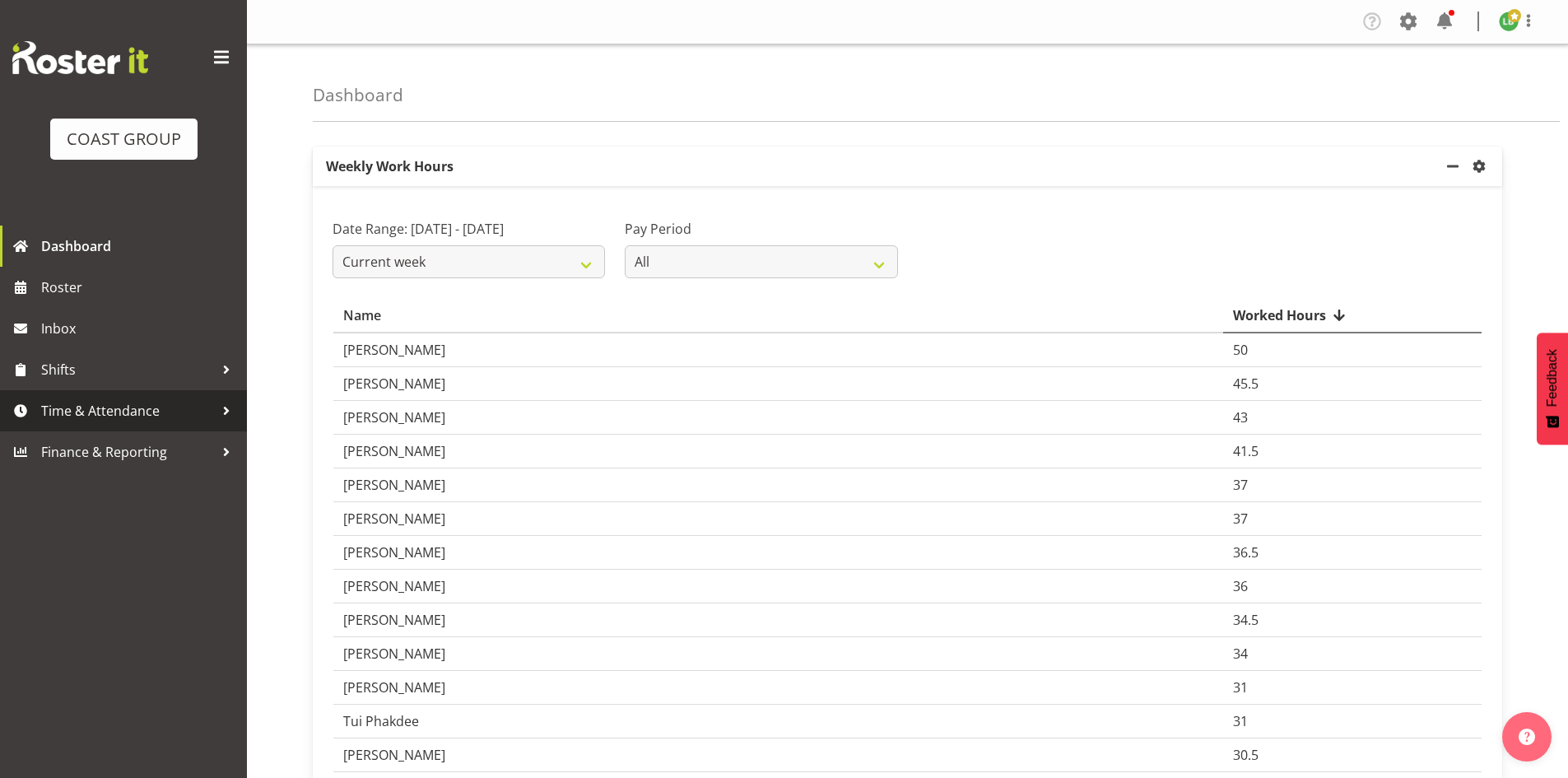
click at [103, 404] on span "Time & Attendance" at bounding box center [128, 411] width 173 height 25
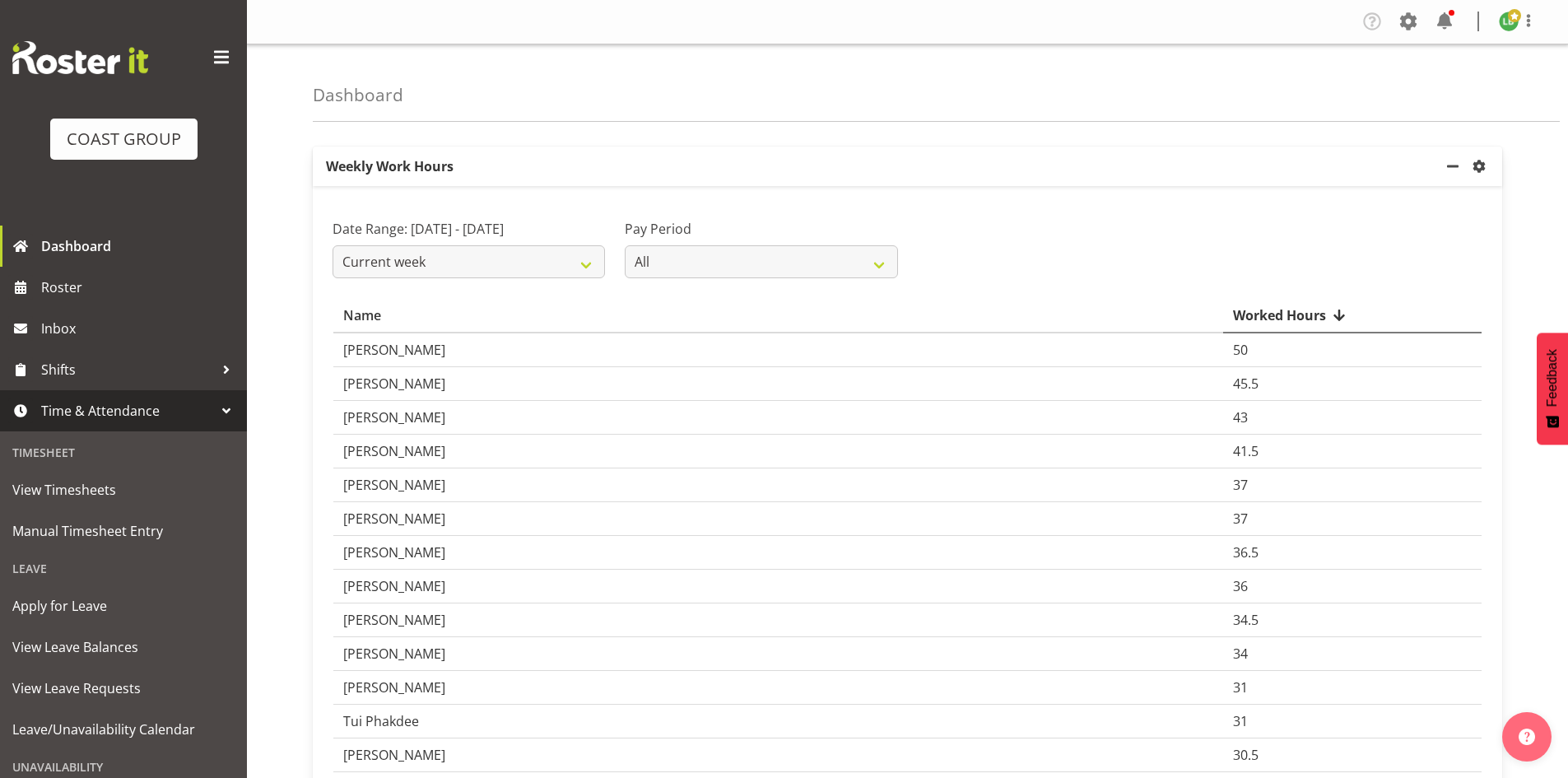
scroll to position [133, 0]
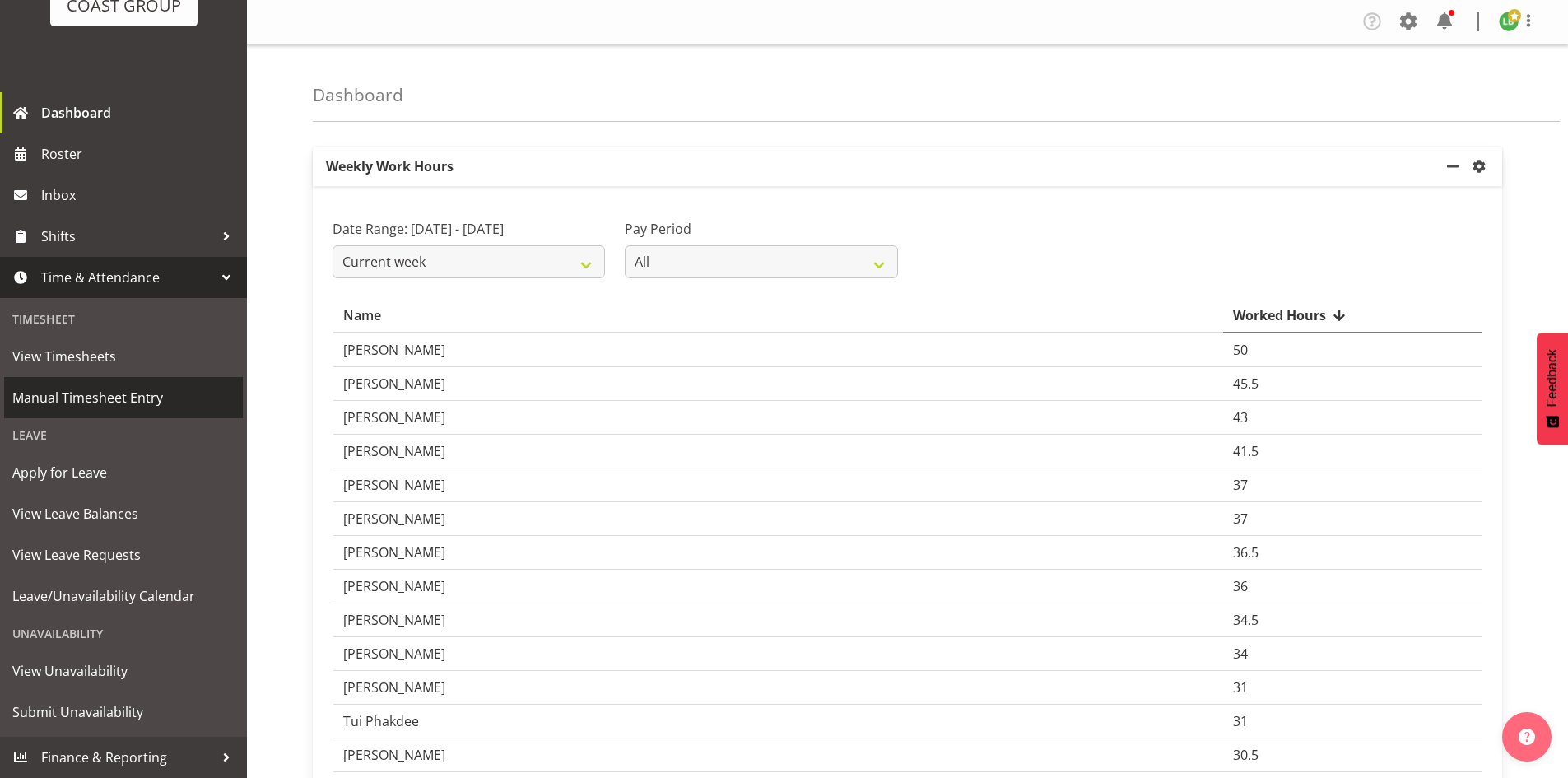
click at [70, 397] on span "Manual Timesheet Entry" at bounding box center [123, 398] width 222 height 25
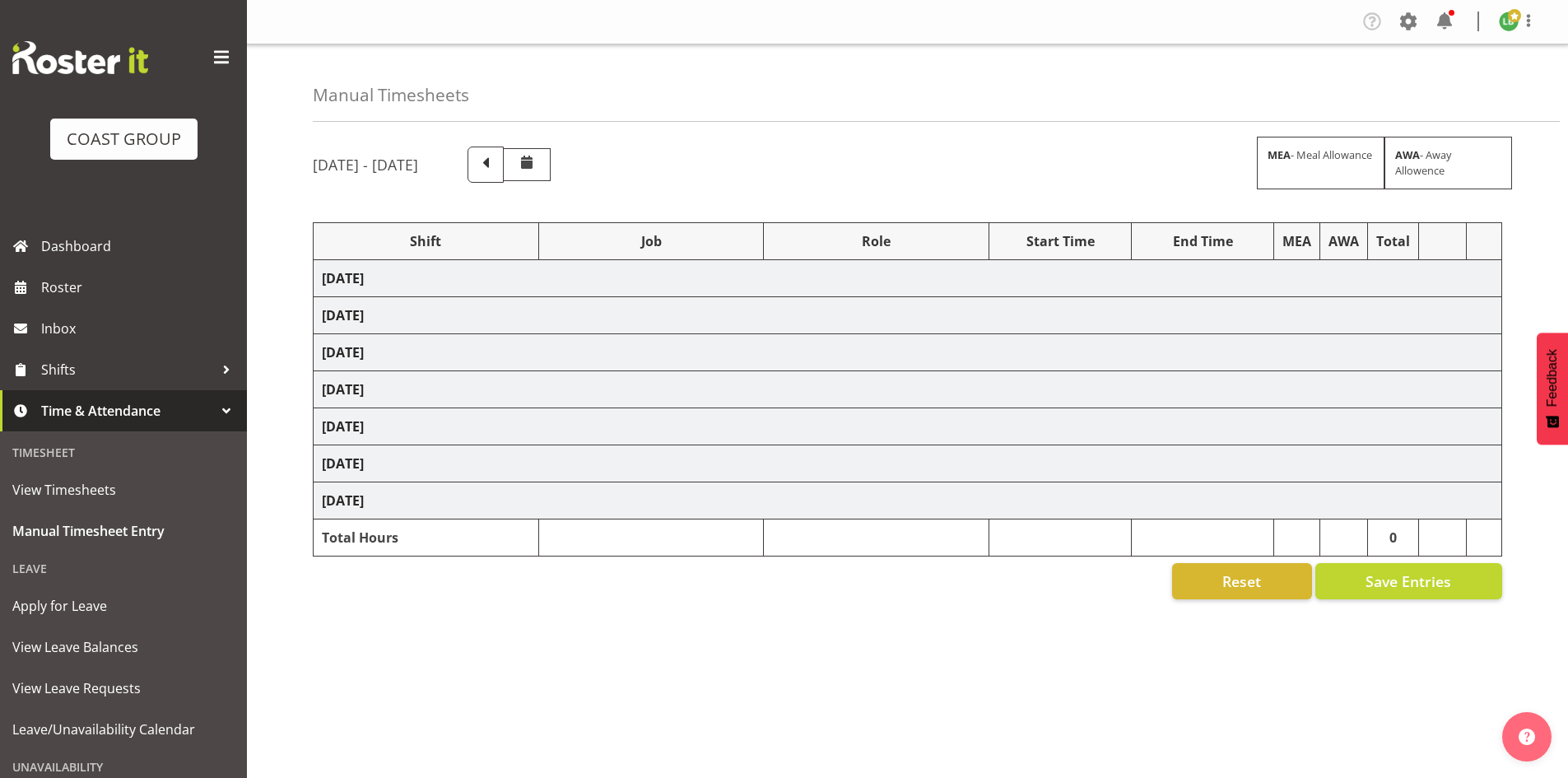
select select "1464"
select select "9584"
select select "197"
select select "1464"
select select "8678"
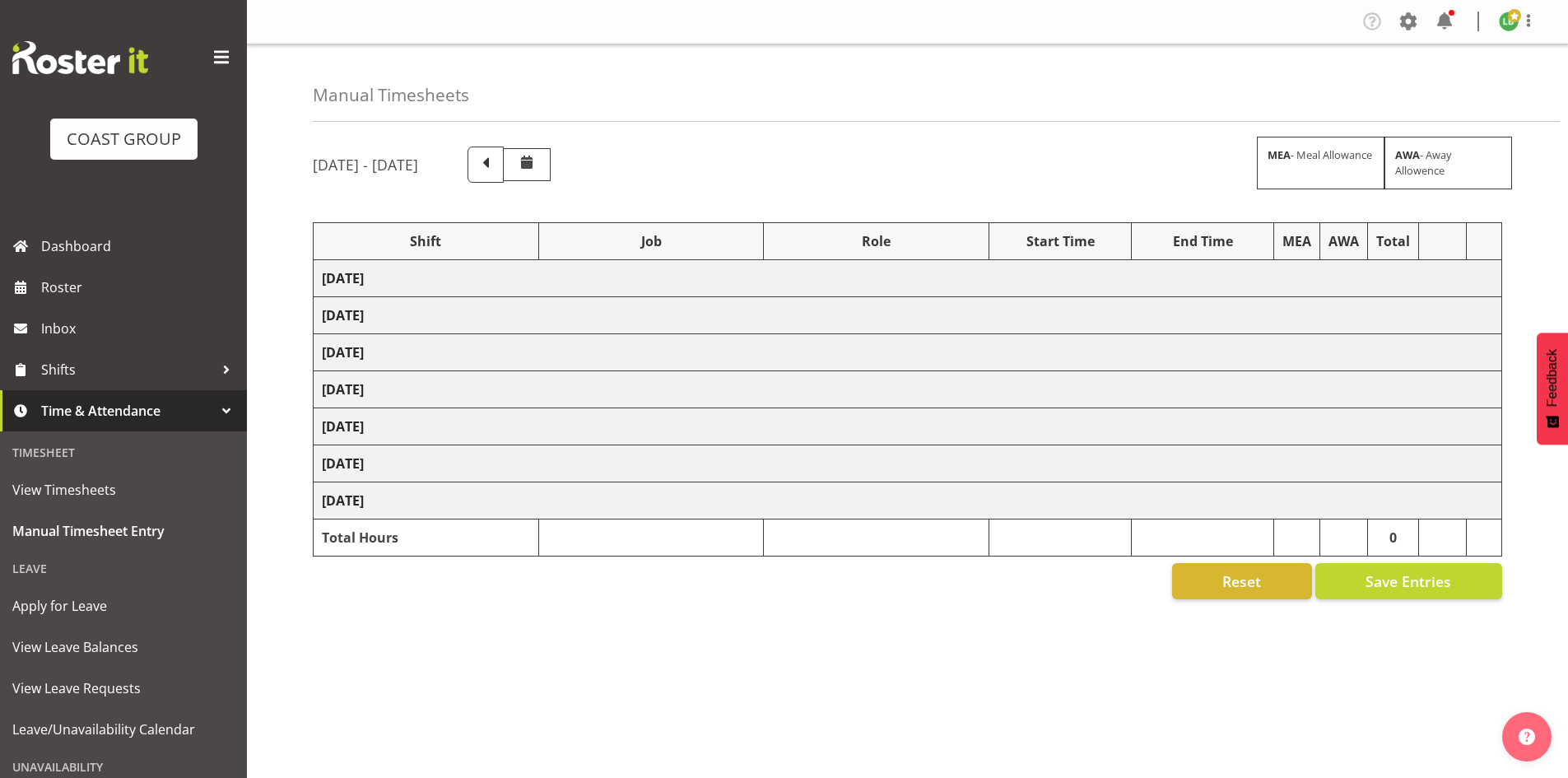
select select "197"
select select "1464"
select select "9690"
select select "197"
select select "1464"
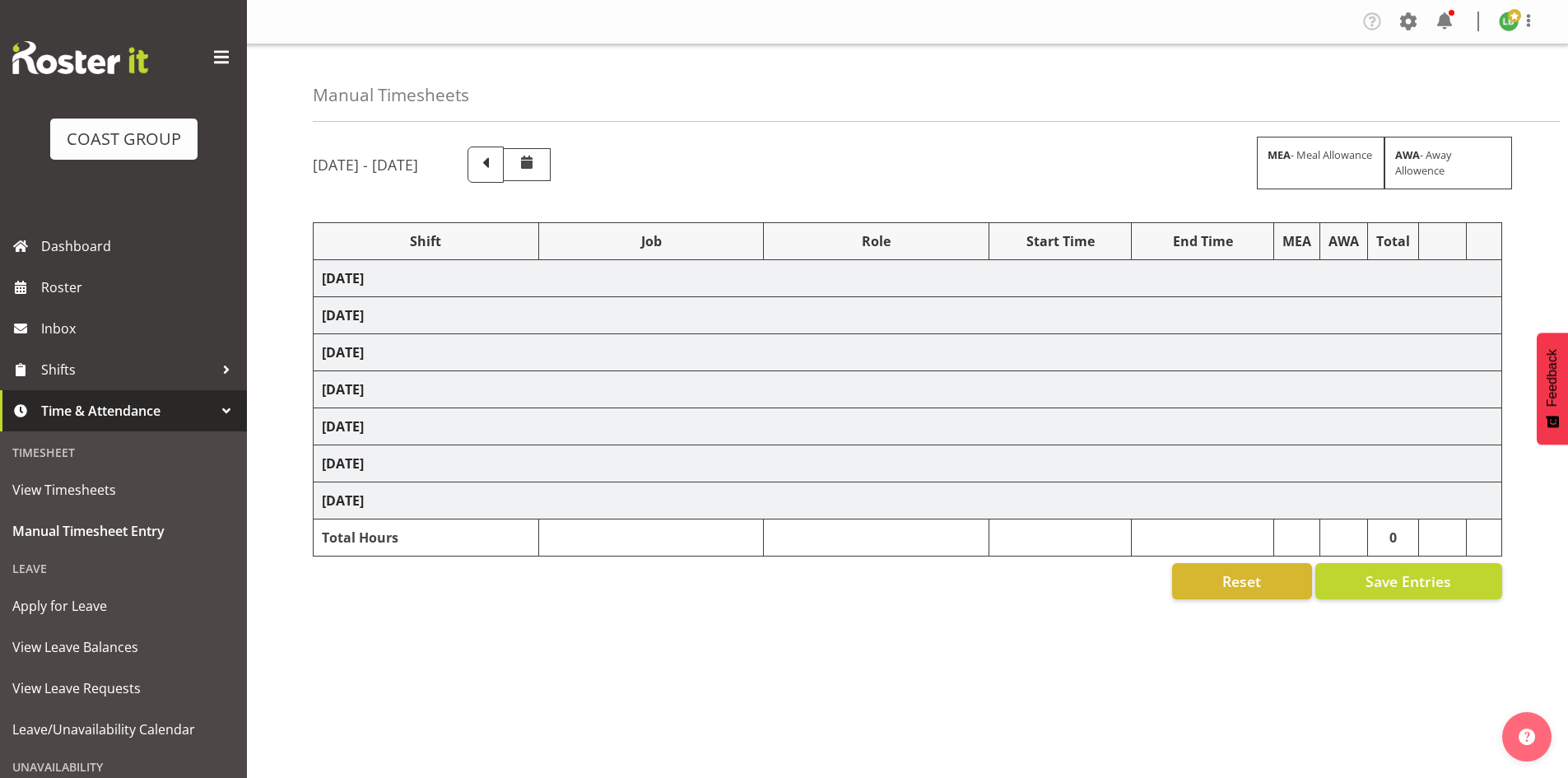
select select "9341"
select select "197"
select select "1464"
select select "8309"
select select "197"
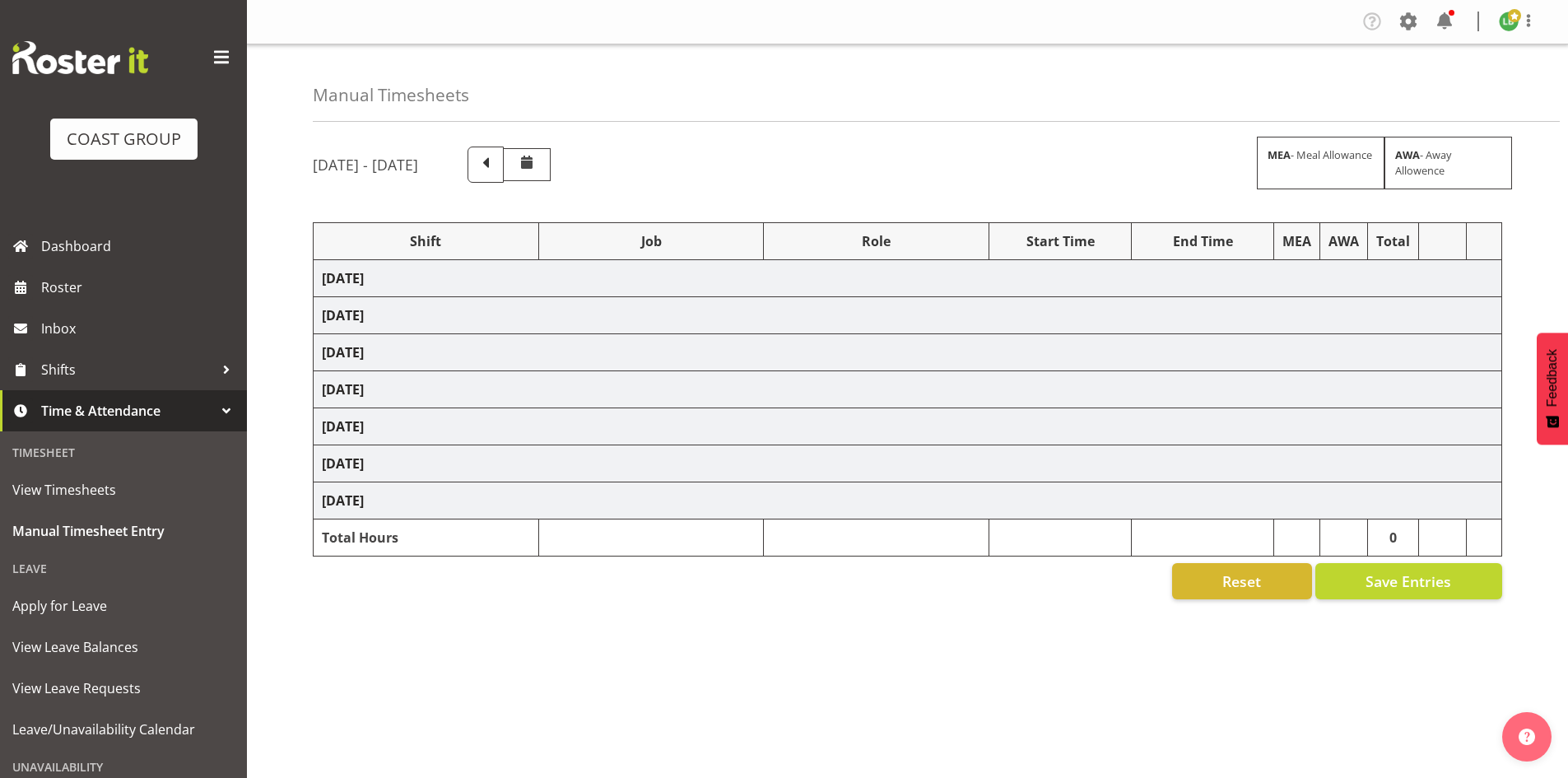
select select "1464"
select select "9584"
select select "197"
select select "1464"
select select "8677"
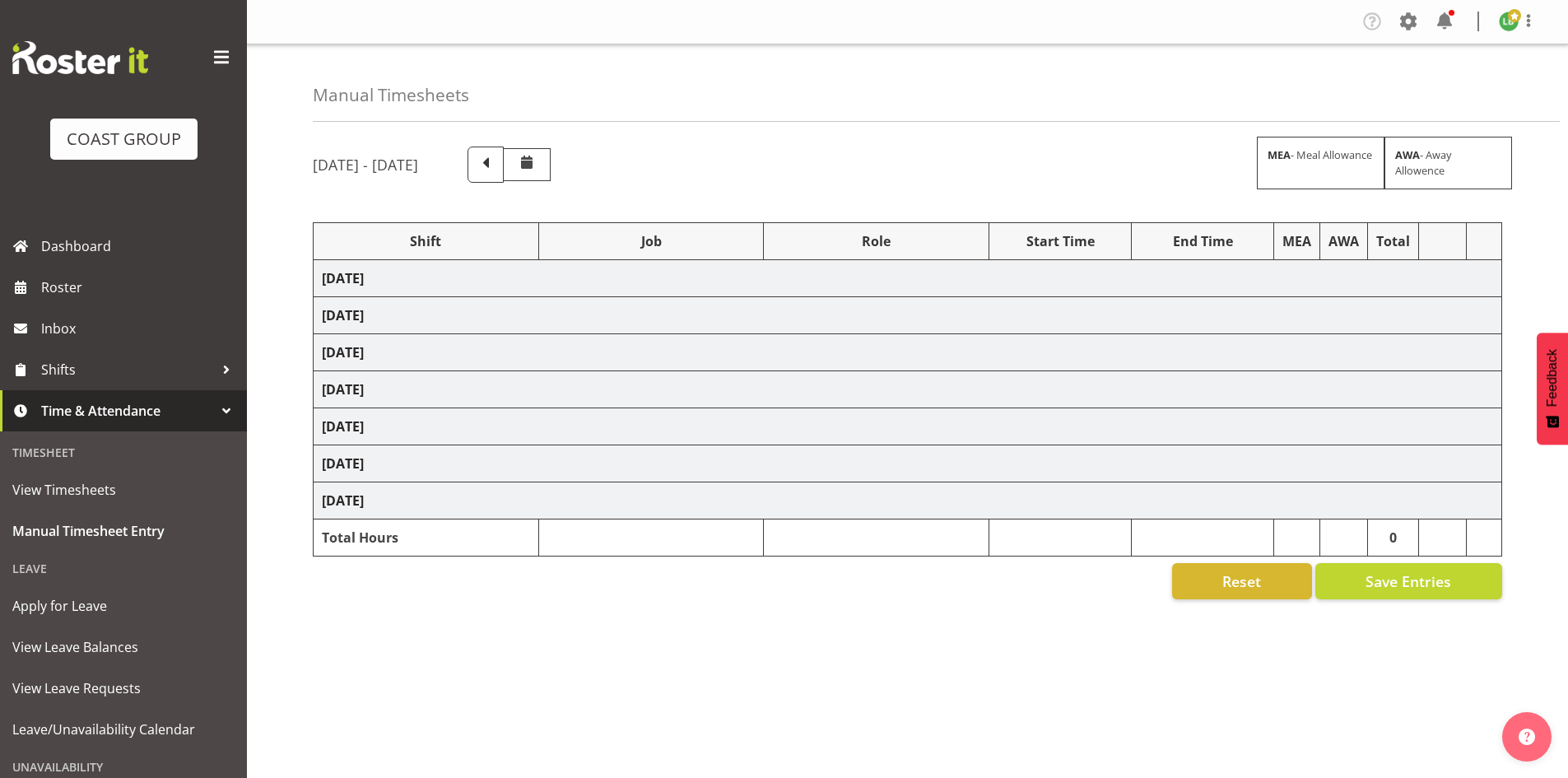
select select "197"
select select "1464"
select select "8676"
select select "197"
select select "1464"
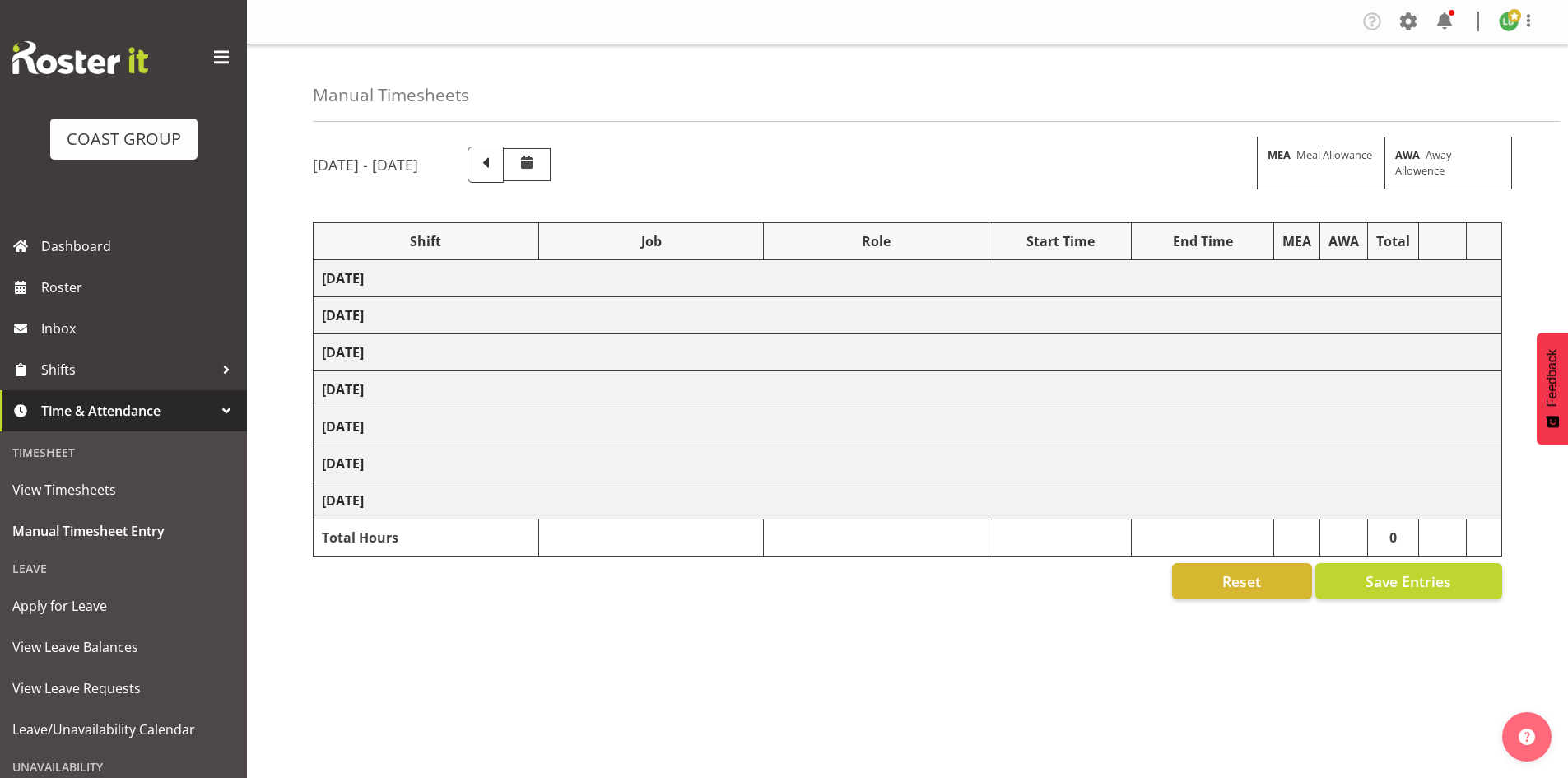
select select "9341"
select select "197"
select select "1464"
select select "10172"
select select "197"
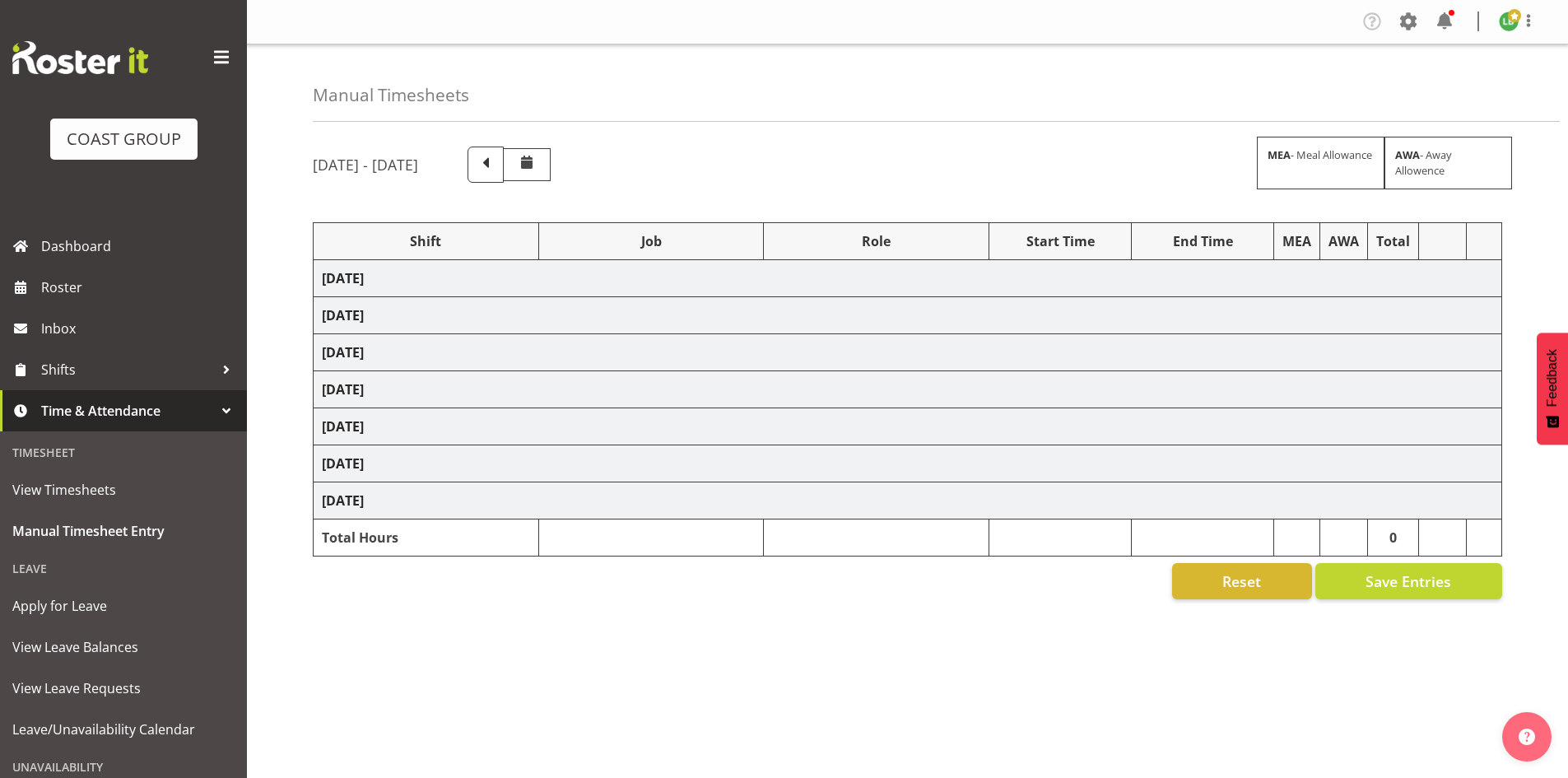
select select "1464"
select select "69"
select select "197"
select select "1464"
select select "9584"
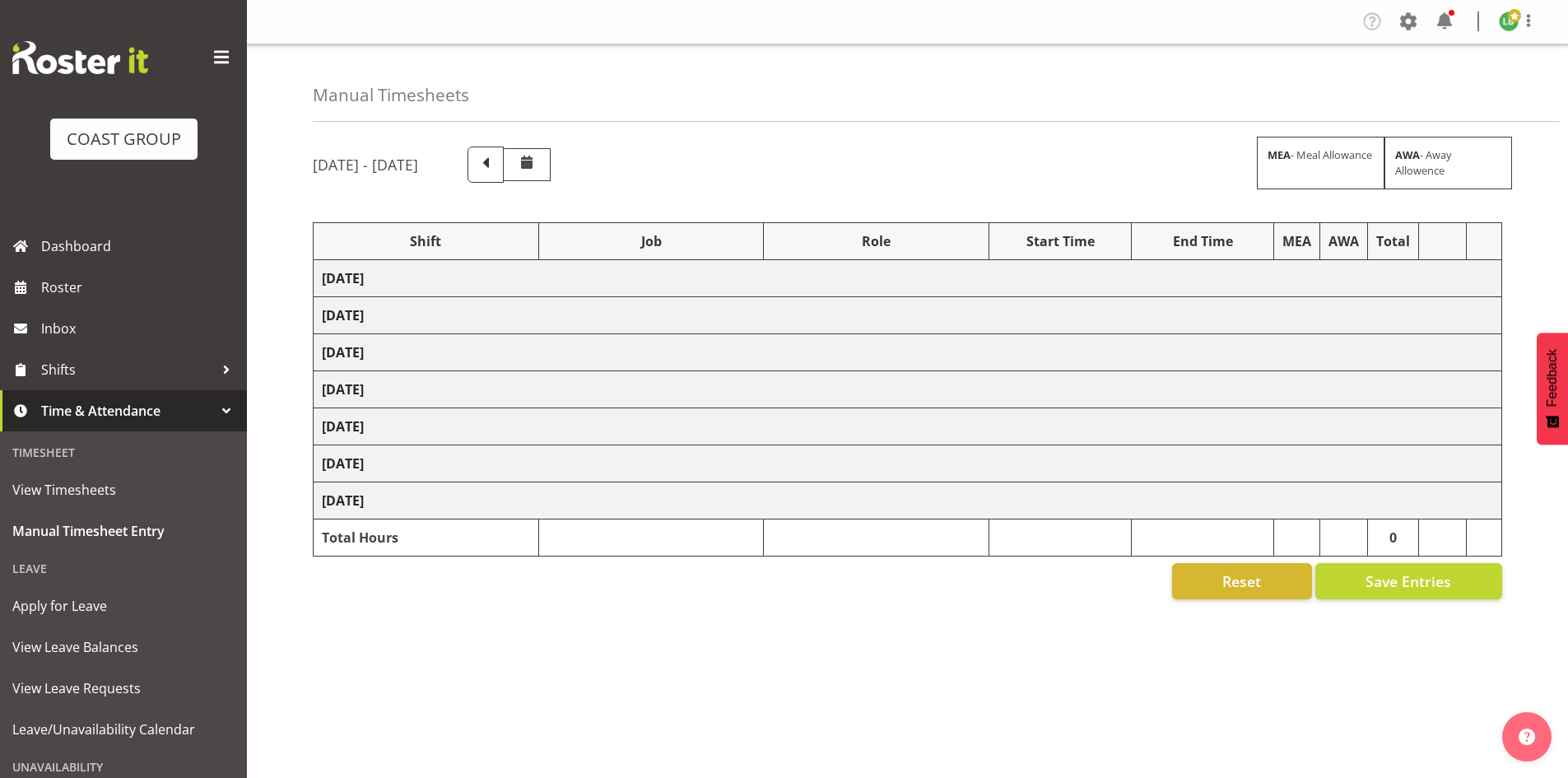
select select "197"
select select "1464"
select select "10144"
select select "197"
select select "1464"
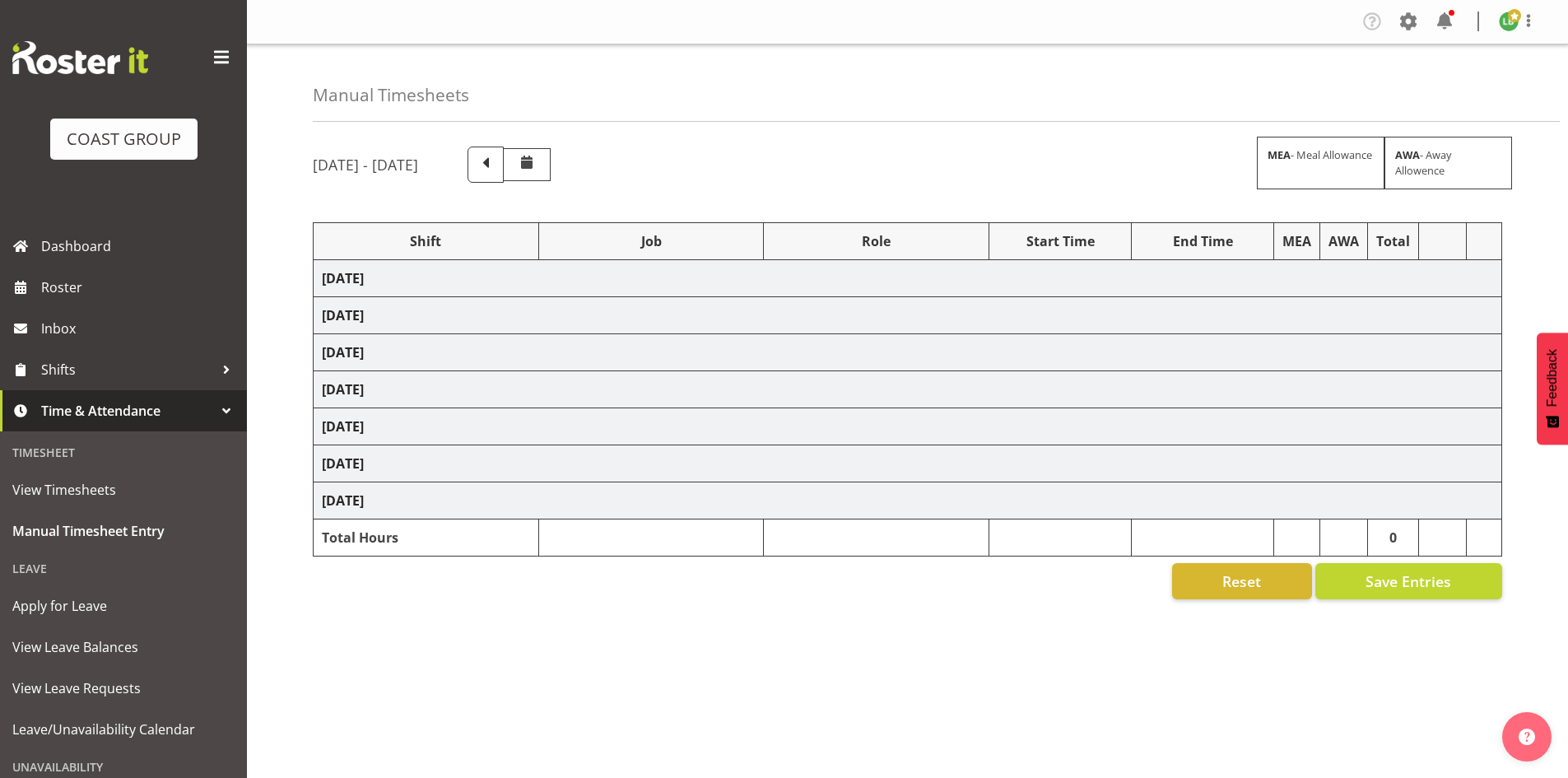
select select "9890"
select select "197"
select select "1464"
select select "9934"
select select "197"
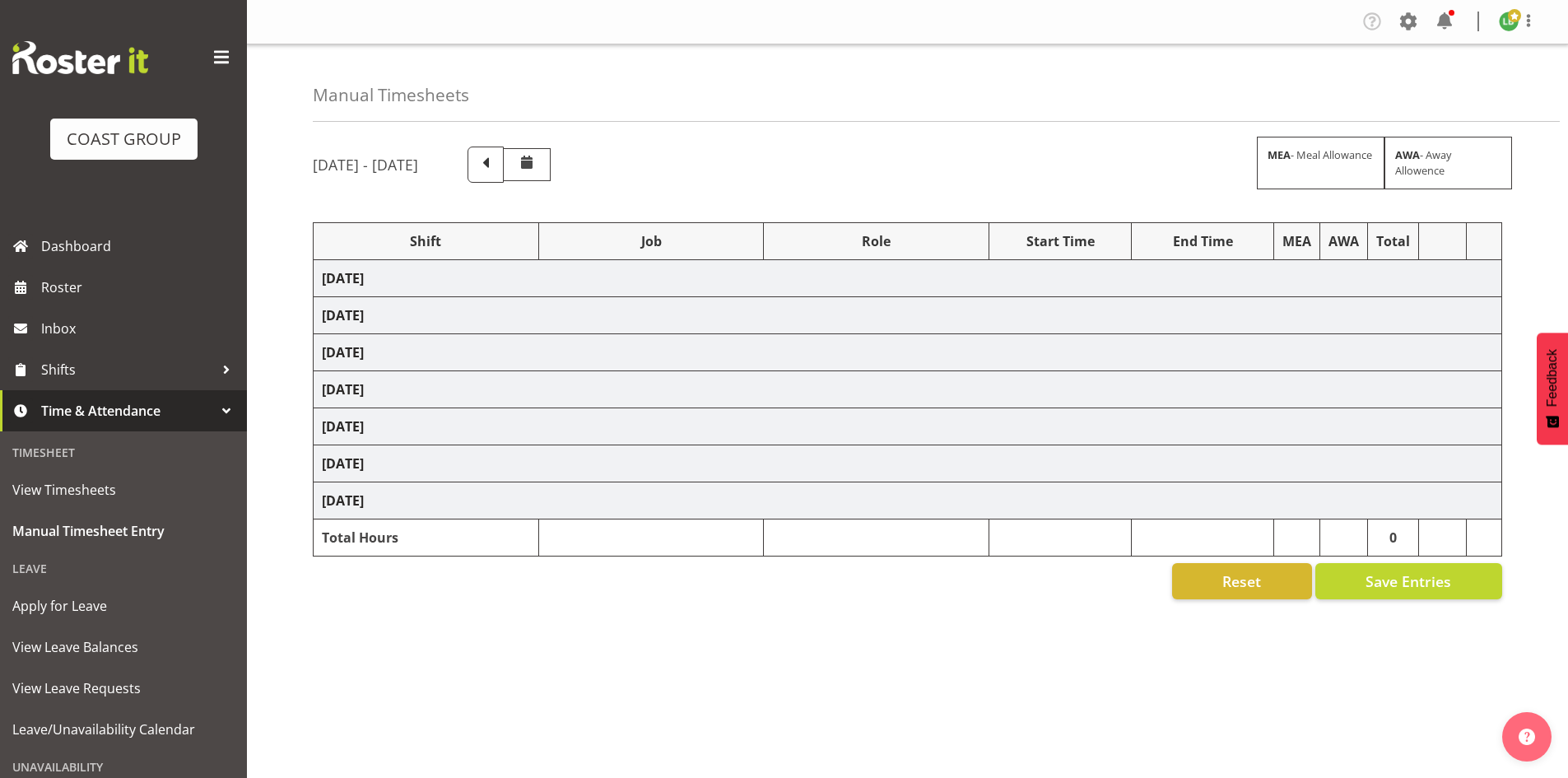
select select "1464"
select select "9797"
select select "197"
select select "1464"
select select "69"
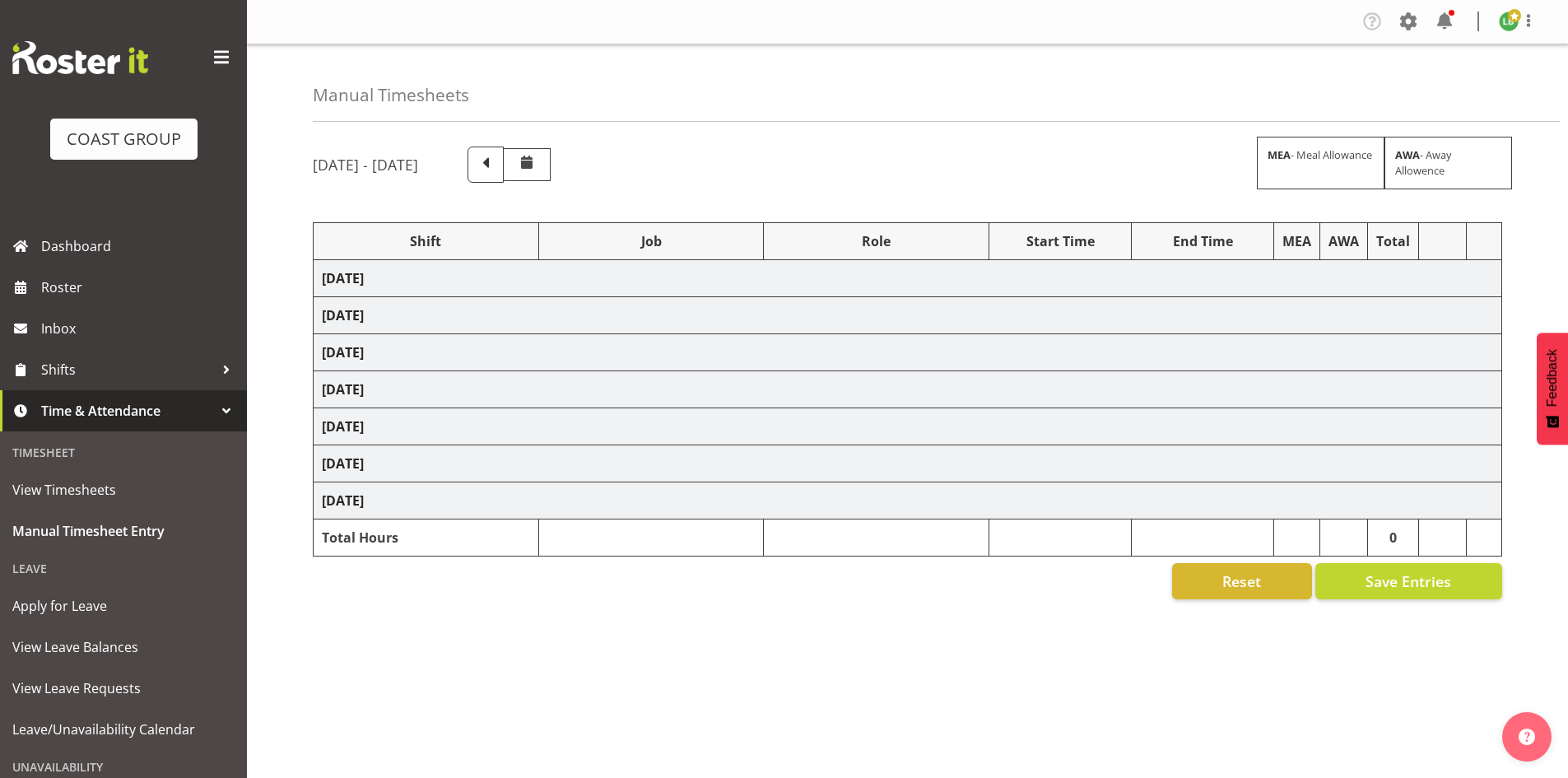
select select "197"
select select "1464"
select select "9584"
select select "197"
select select "1464"
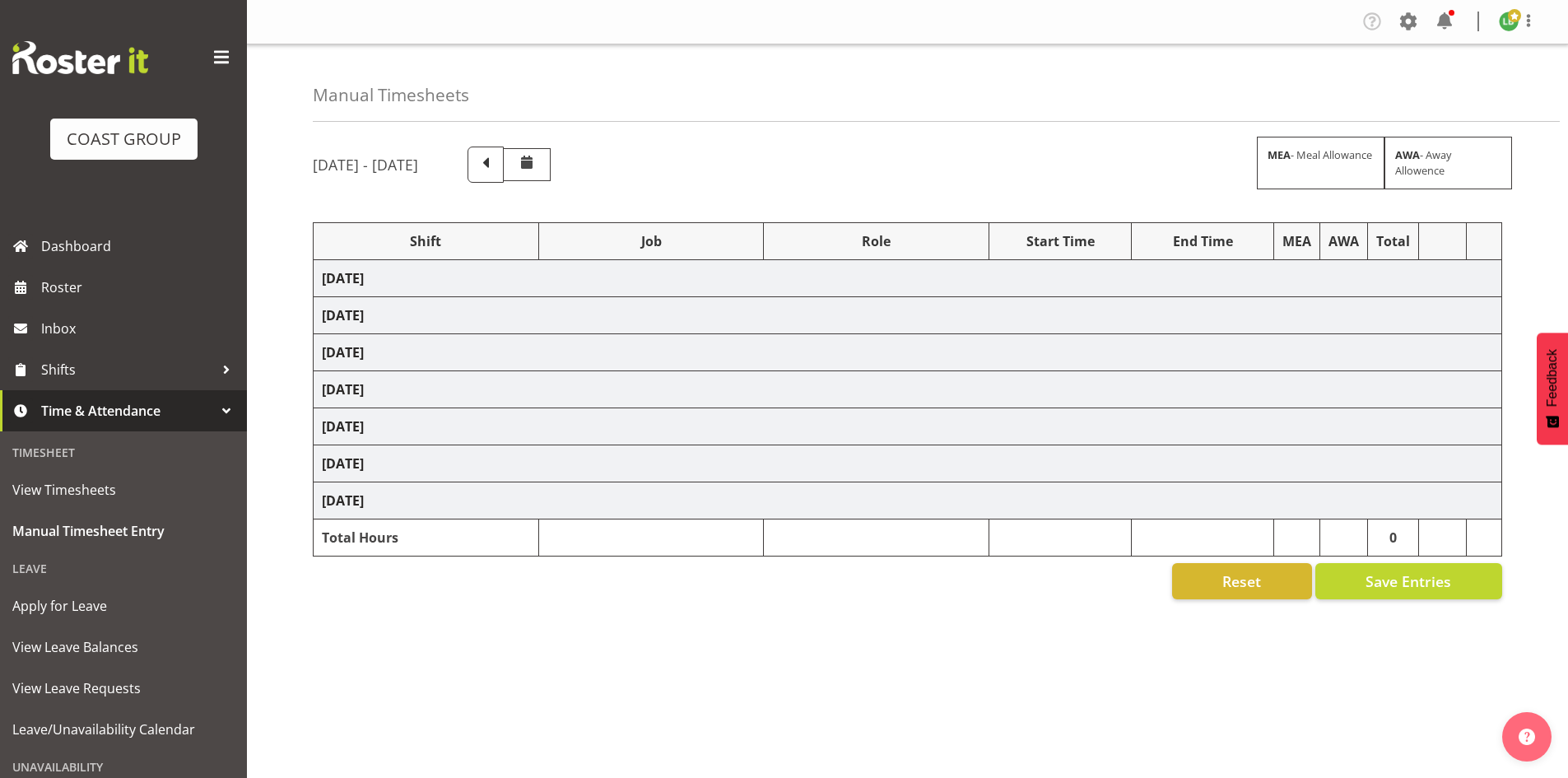
select select "10172"
select select "197"
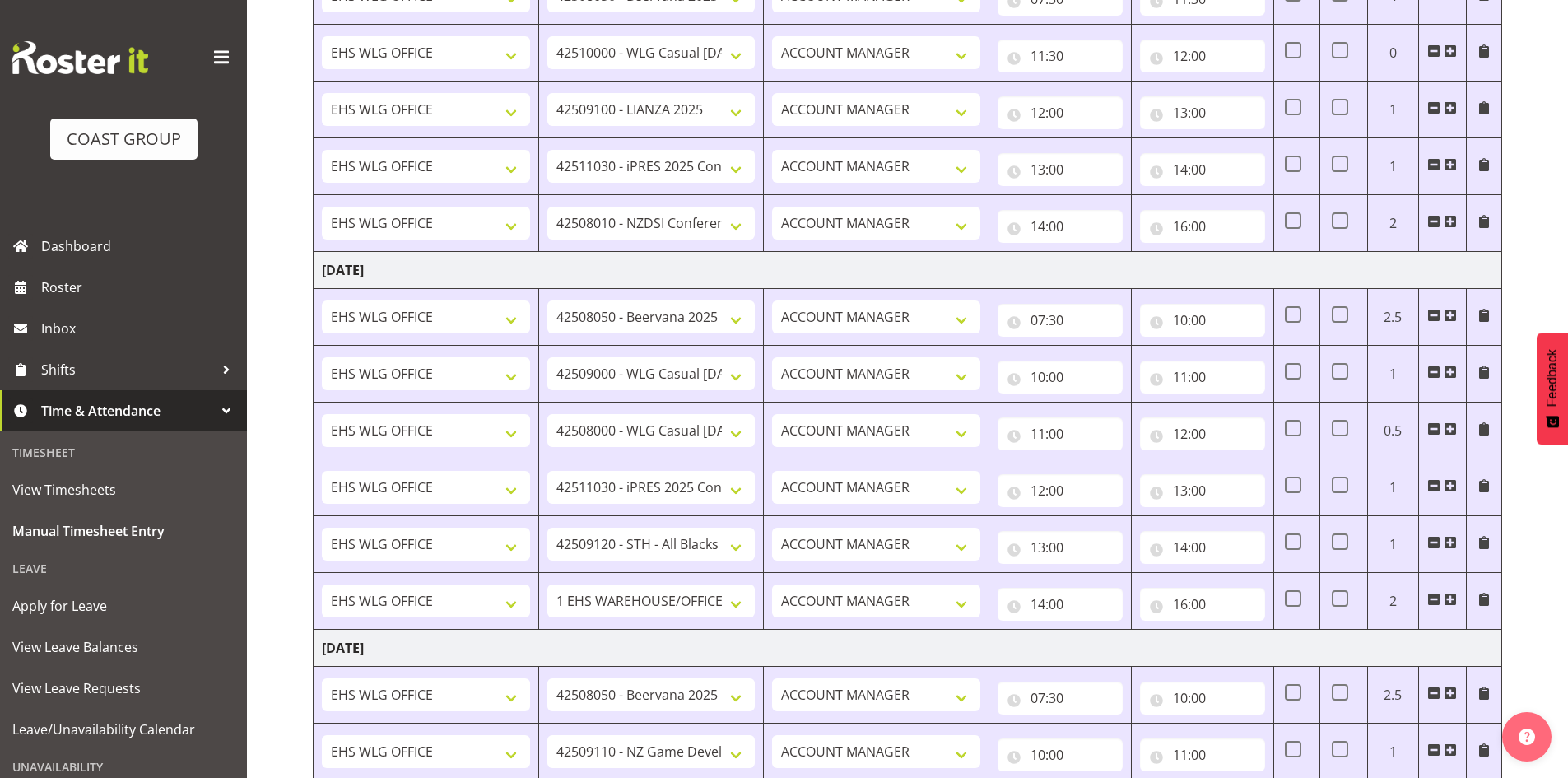
scroll to position [1096, 0]
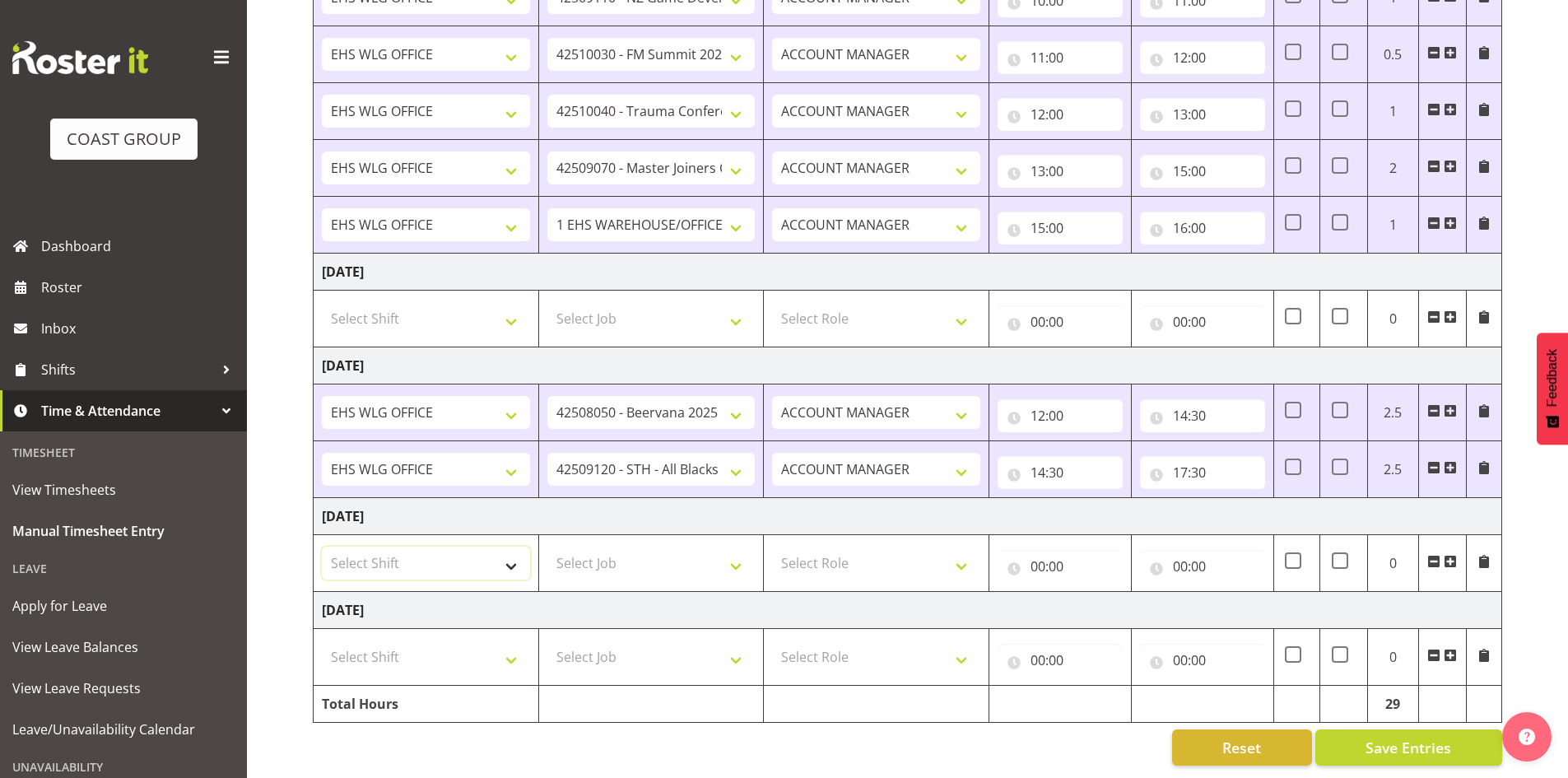
click at [509, 552] on select "Select Shift [DATE] Break Beervana @ Stadium [DATE] Break Building Nations @ Ta…" at bounding box center [425, 564] width 209 height 33
click at [514, 559] on select "Select Shift [DATE] Break Beervana @ Stadium [DATE] Break Building Nations @ Ta…" at bounding box center [425, 564] width 209 height 33
click at [511, 551] on select "Select Shift [DATE] Break Beervana @ Stadium [DATE] Break Building Nations @ Ta…" at bounding box center [425, 564] width 209 height 33
select select "1464"
click at [322, 547] on select "Select Shift [DATE] Break Beervana @ Stadium [DATE] Break Building Nations @ Ta…" at bounding box center [425, 564] width 209 height 33
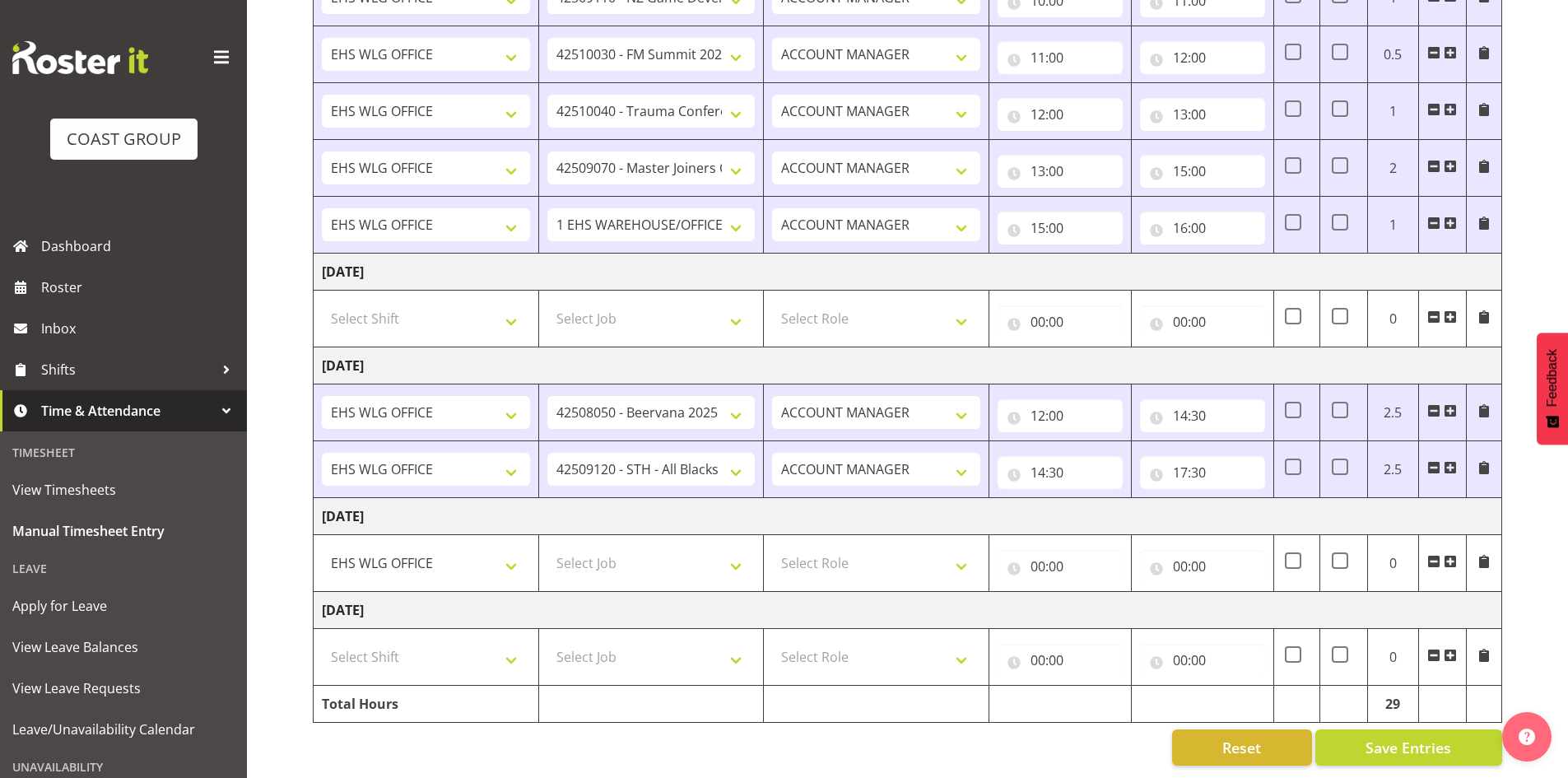
click at [1456, 555] on span at bounding box center [1451, 562] width 13 height 13
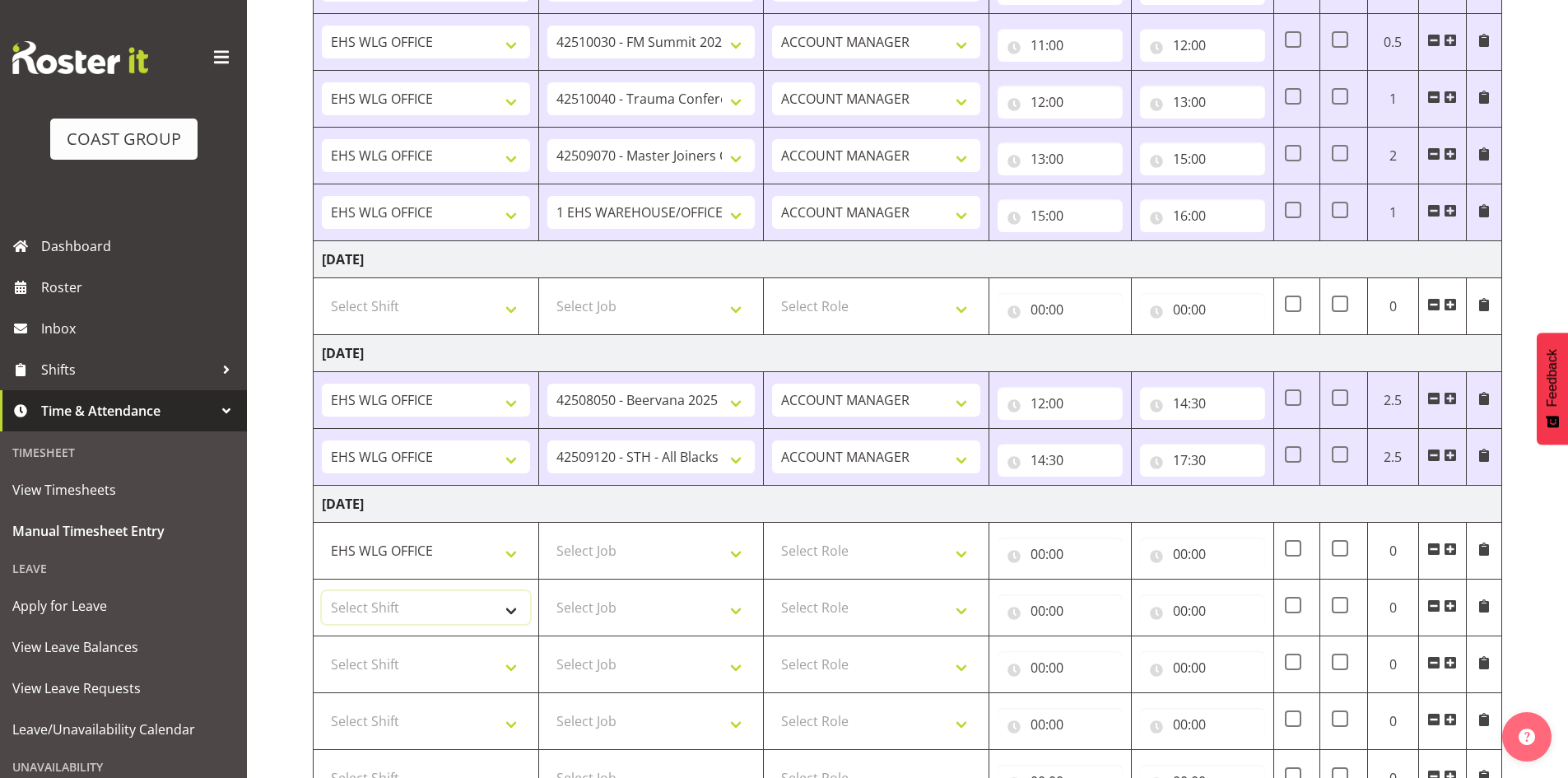
click at [509, 607] on select "Select Shift [DATE] Break Beervana @ Stadium [DATE] Break Building Nations @ Ta…" at bounding box center [425, 608] width 209 height 33
select select "1464"
drag, startPoint x: 509, startPoint y: 605, endPoint x: 511, endPoint y: 643, distance: 38.1
click at [509, 605] on select "Select Shift [DATE] Break Beervana @ Stadium [DATE] Break Building Nations @ Ta…" at bounding box center [425, 608] width 209 height 33
click at [518, 677] on select "Select Shift [DATE] Break Beervana @ Stadium [DATE] Break Building Nations @ Ta…" at bounding box center [425, 665] width 209 height 33
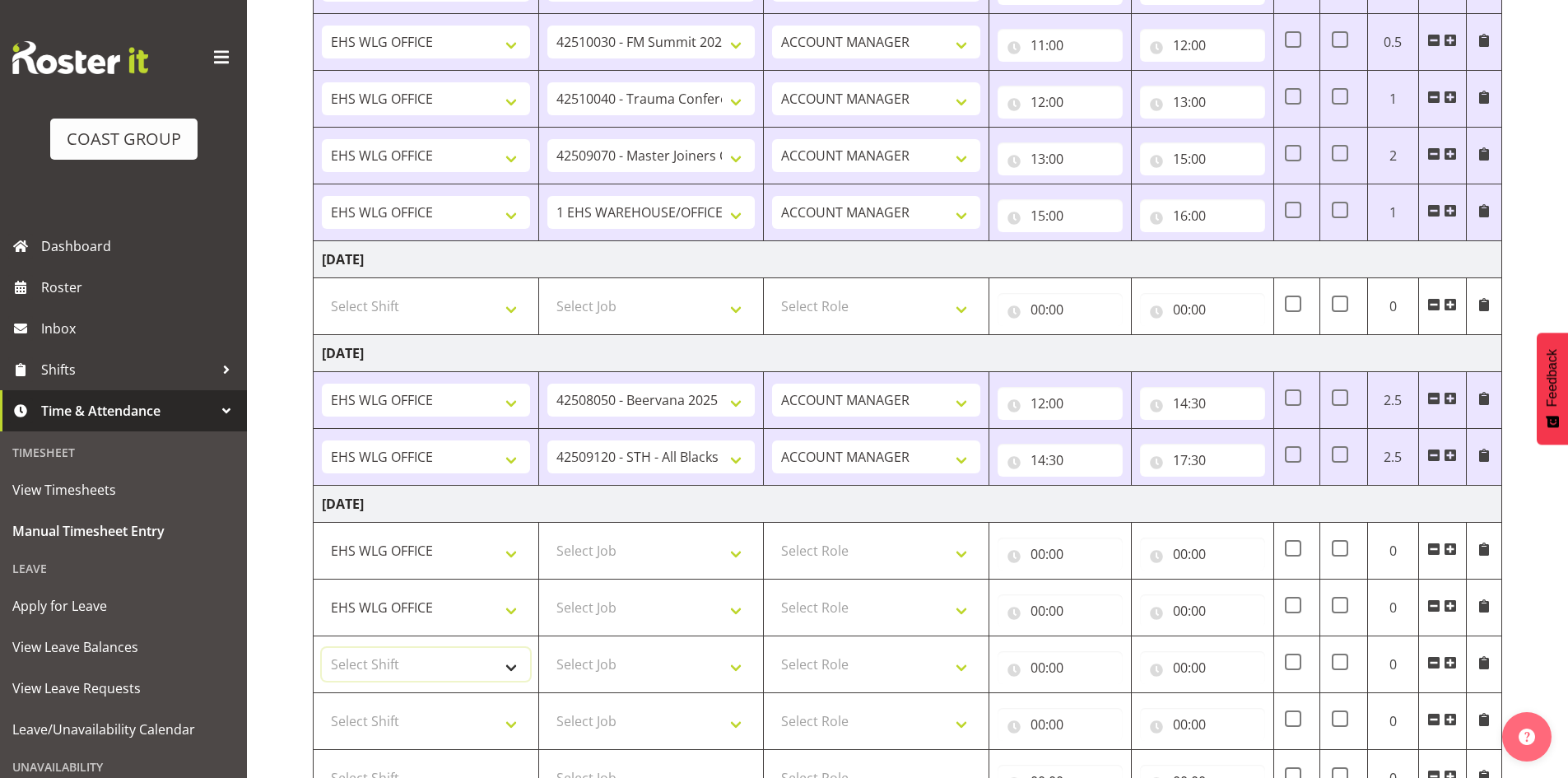
select select "1464"
click at [518, 673] on select "Select Shift [DATE] Break Beervana @ Stadium [DATE] Break Building Nations @ Ta…" at bounding box center [425, 665] width 209 height 33
click at [736, 558] on select "Select Job 1 Carlton Events 1 [PERSON_NAME][GEOGRAPHIC_DATA] 1 [PERSON_NAME][GE…" at bounding box center [651, 551] width 209 height 33
select select "9584"
click at [548, 534] on select "Select Job 1 Carlton Events 1 [PERSON_NAME][GEOGRAPHIC_DATA] 1 [PERSON_NAME][GE…" at bounding box center [651, 551] width 209 height 33
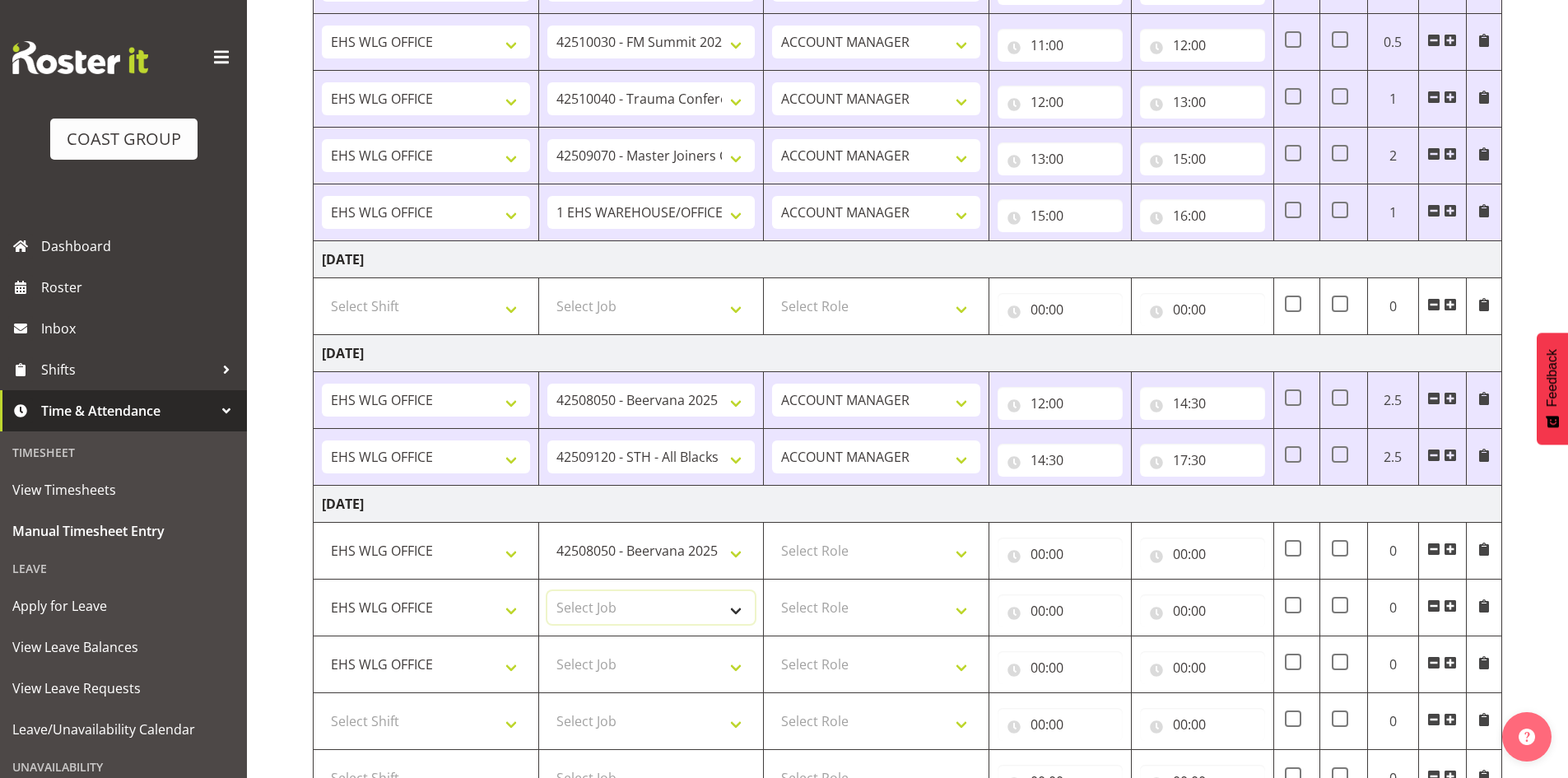
click at [735, 609] on select "Select Job 1 Carlton Events 1 [PERSON_NAME][GEOGRAPHIC_DATA] 1 [PERSON_NAME][GE…" at bounding box center [651, 608] width 209 height 33
select select "10170"
click at [548, 591] on select "Select Job 1 Carlton Events 1 [PERSON_NAME][GEOGRAPHIC_DATA] 1 [PERSON_NAME][GE…" at bounding box center [651, 608] width 209 height 33
click at [735, 663] on select "Select Job 1 Carlton Events 1 [PERSON_NAME][GEOGRAPHIC_DATA] 1 [PERSON_NAME][GE…" at bounding box center [651, 665] width 209 height 33
click at [699, 697] on td "Select Job 1 Carlton Events 1 [PERSON_NAME][GEOGRAPHIC_DATA] 1 [PERSON_NAME][GE…" at bounding box center [651, 721] width 225 height 57
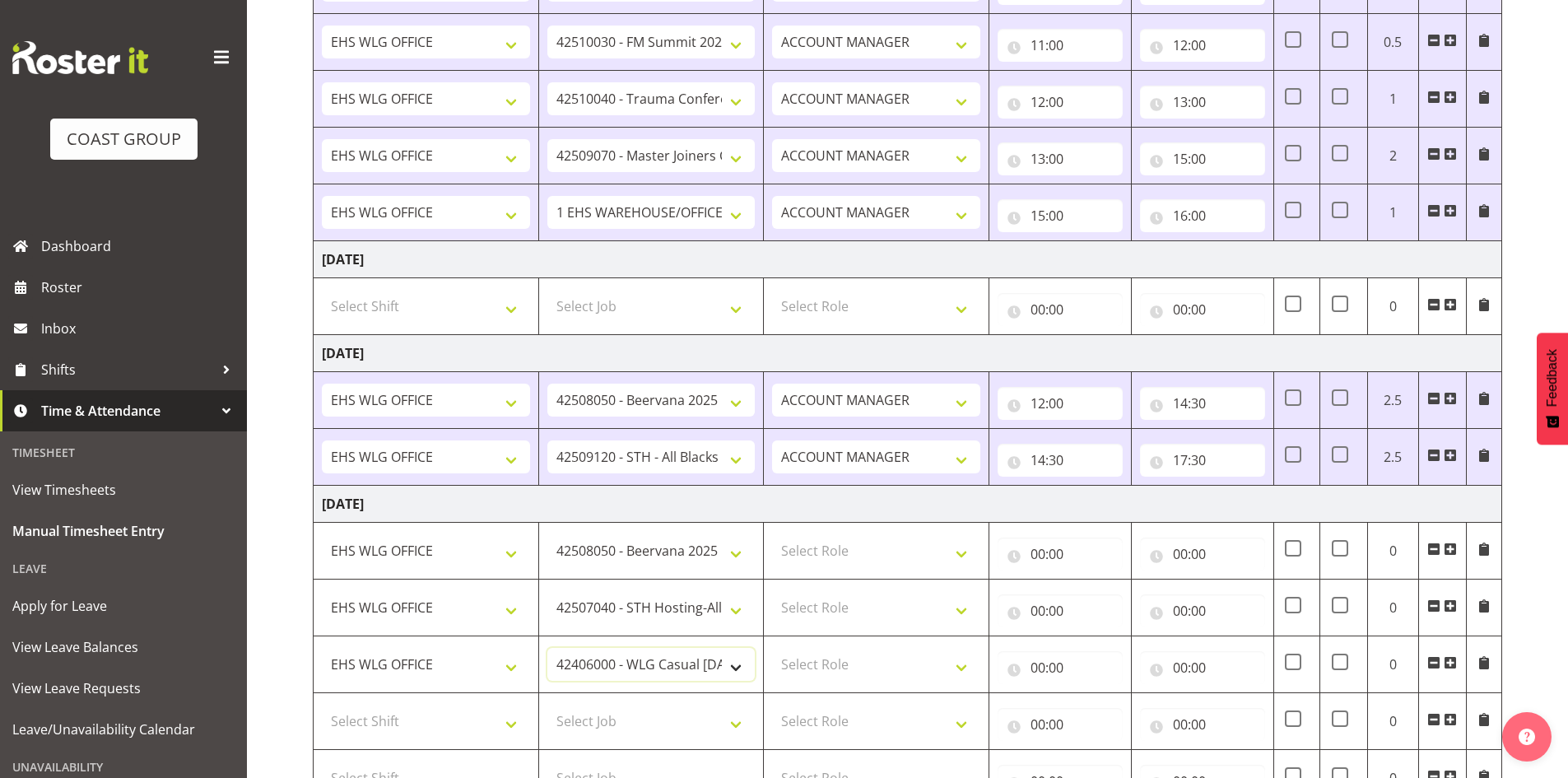
click at [738, 662] on select "1 Carlton Events 1 [PERSON_NAME] 1 [PERSON_NAME][GEOGRAPHIC_DATA] 1 EHS WAREHOU…" at bounding box center [651, 665] width 209 height 33
select select "10144"
click at [548, 648] on select "1 Carlton Events 1 [PERSON_NAME] 1 [PERSON_NAME][GEOGRAPHIC_DATA] 1 EHS WAREHOU…" at bounding box center [651, 665] width 209 height 33
click at [736, 724] on select "Select Job 1 Carlton Events 1 [PERSON_NAME][GEOGRAPHIC_DATA] 1 [PERSON_NAME][GE…" at bounding box center [651, 721] width 209 height 33
click at [548, 705] on select "Select Job 1 Carlton Events 1 [PERSON_NAME][GEOGRAPHIC_DATA] 1 [PERSON_NAME][GE…" at bounding box center [651, 721] width 209 height 33
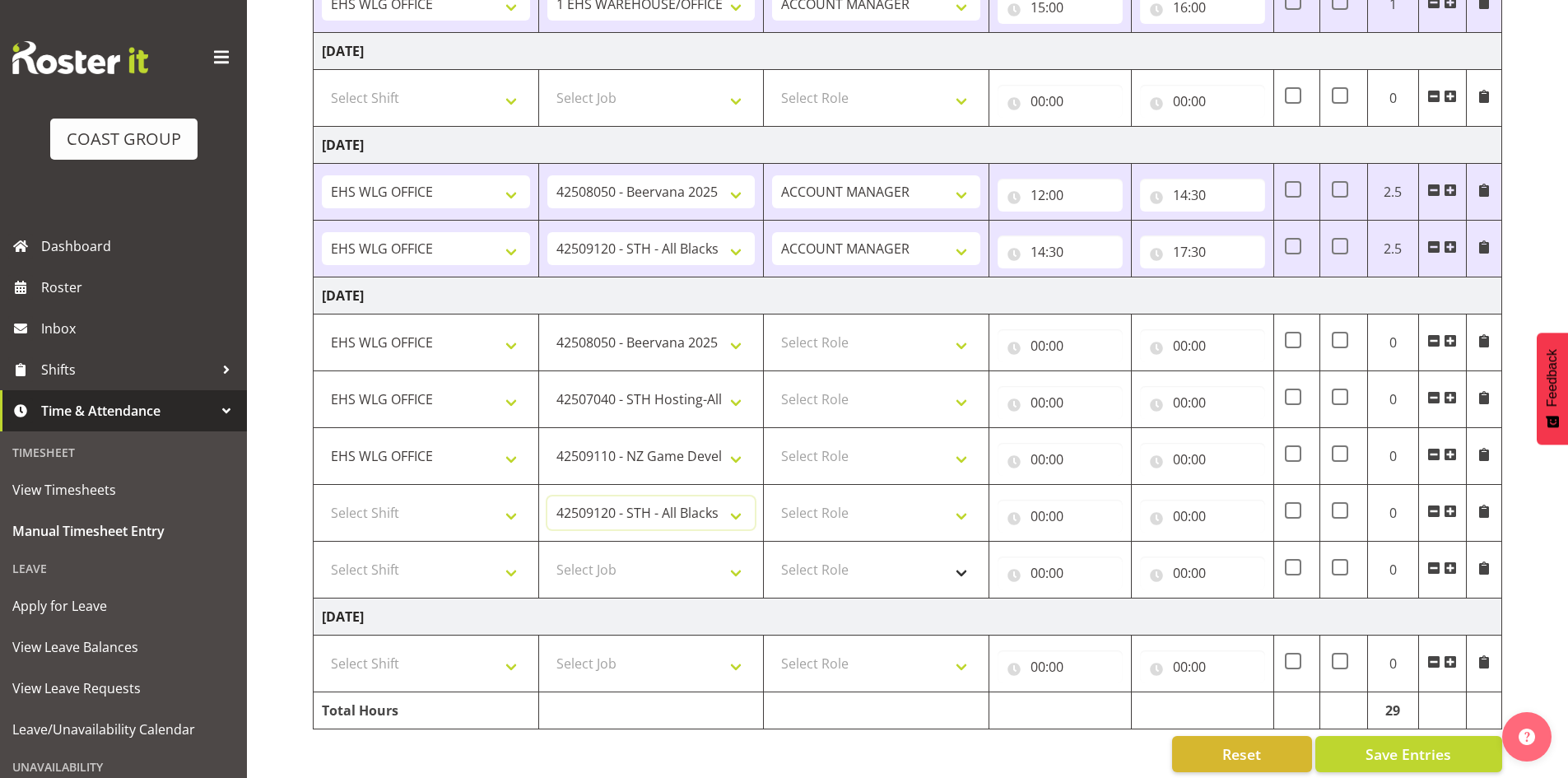
scroll to position [1323, 0]
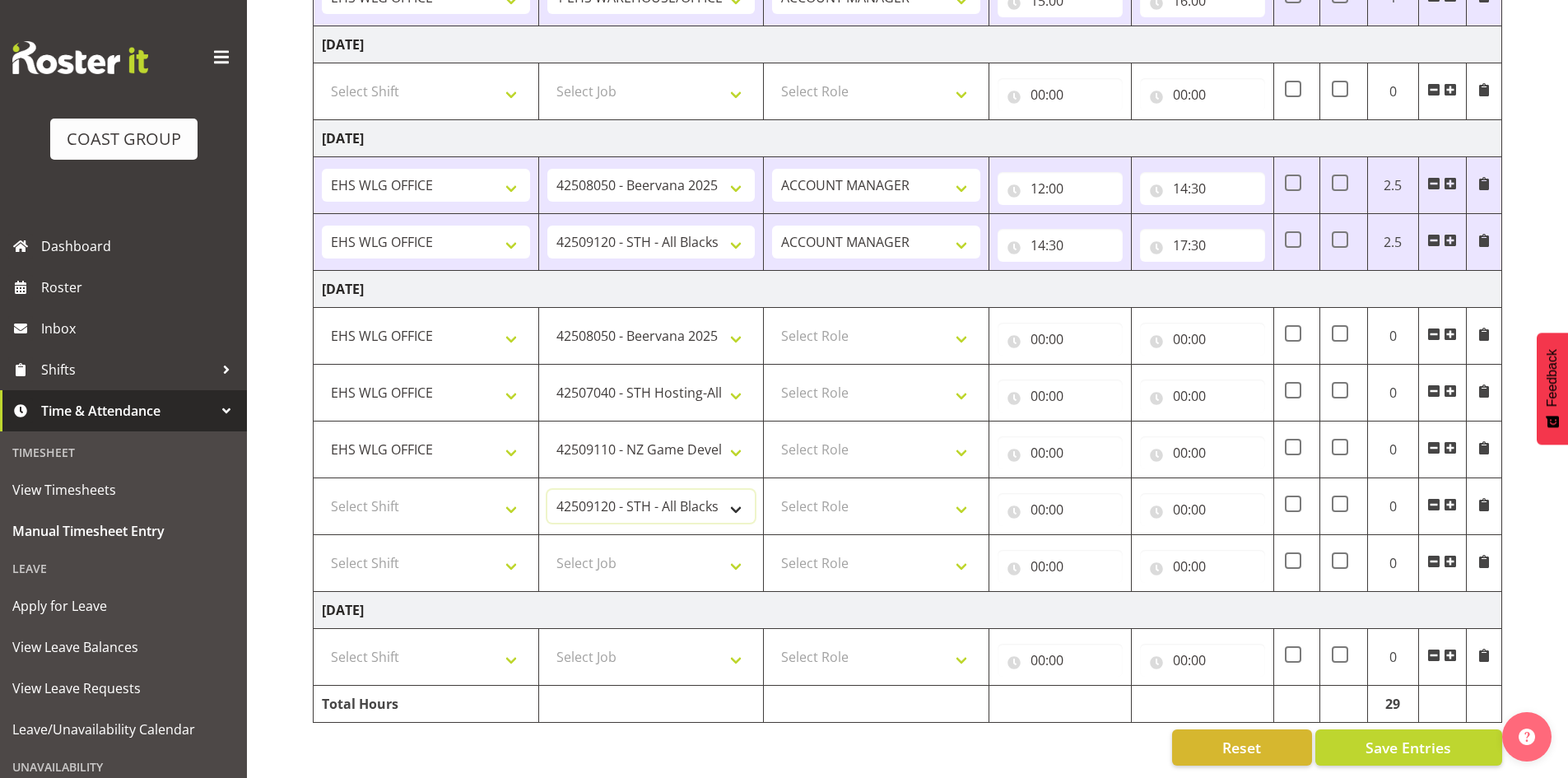
click at [739, 490] on select "1 Carlton Events 1 [PERSON_NAME] 1 [PERSON_NAME][GEOGRAPHIC_DATA] 1 EHS WAREHOU…" at bounding box center [651, 506] width 209 height 33
select select "9029"
click at [548, 490] on select "1 Carlton Events 1 [PERSON_NAME] 1 [PERSON_NAME][GEOGRAPHIC_DATA] 1 EHS WAREHOU…" at bounding box center [651, 506] width 209 height 33
click at [504, 493] on select "Select Shift [DATE] Break Beervana @ Stadium [DATE] Break Building Nations @ Ta…" at bounding box center [425, 506] width 209 height 33
select select "1464"
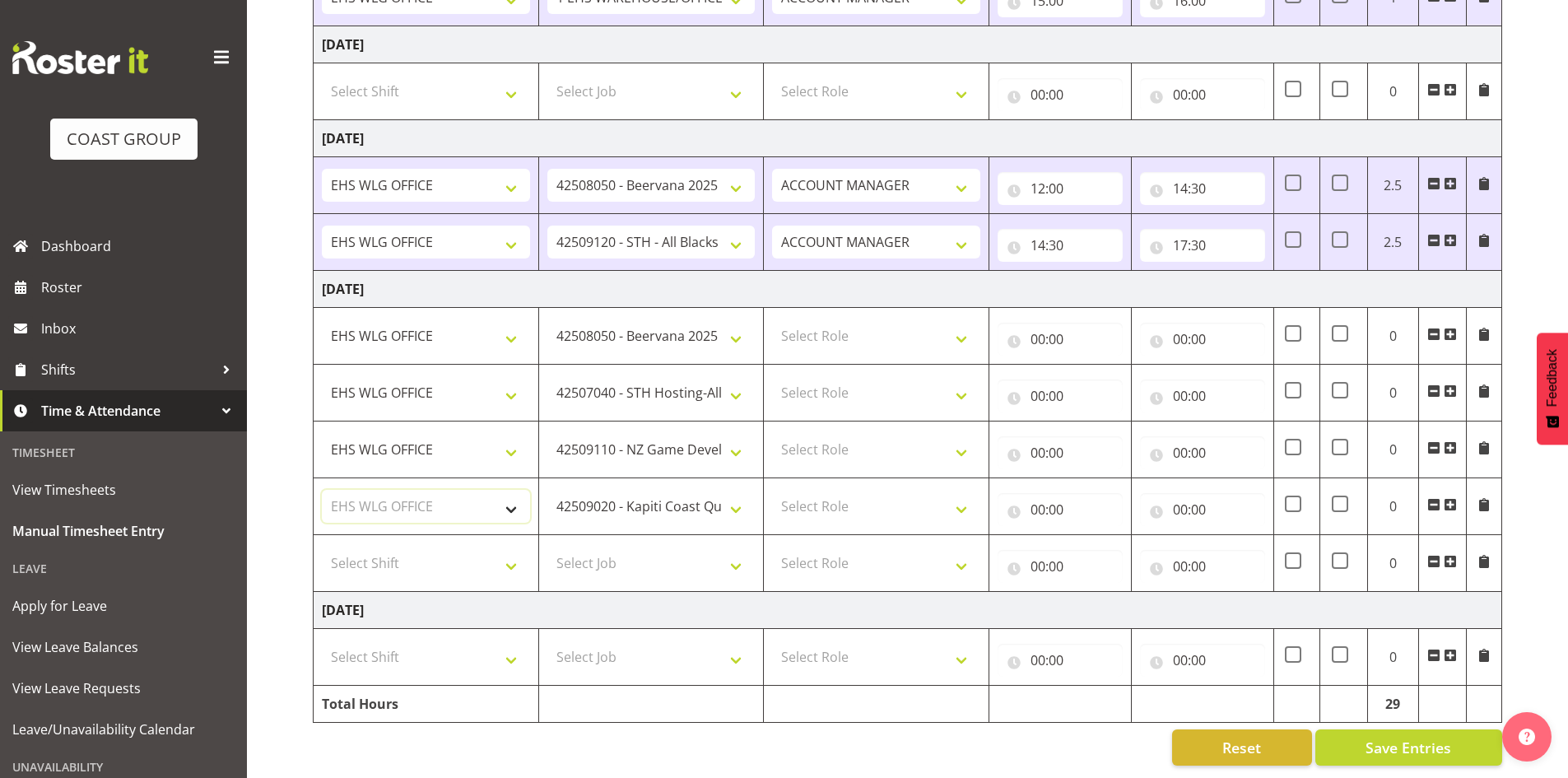
click at [322, 490] on select "Select Shift [DATE] Break Beervana @ Stadium [DATE] Break Building Nations @ Ta…" at bounding box center [425, 506] width 209 height 33
click at [513, 552] on select "Select Shift [DATE] Break Beervana @ Stadium [DATE] Break Building Nations @ Ta…" at bounding box center [425, 564] width 209 height 33
select select "1464"
click at [322, 547] on select "Select Shift [DATE] Break Beervana @ Stadium [DATE] Break Building Nations @ Ta…" at bounding box center [425, 564] width 209 height 33
drag, startPoint x: 964, startPoint y: 325, endPoint x: 959, endPoint y: 339, distance: 14.9
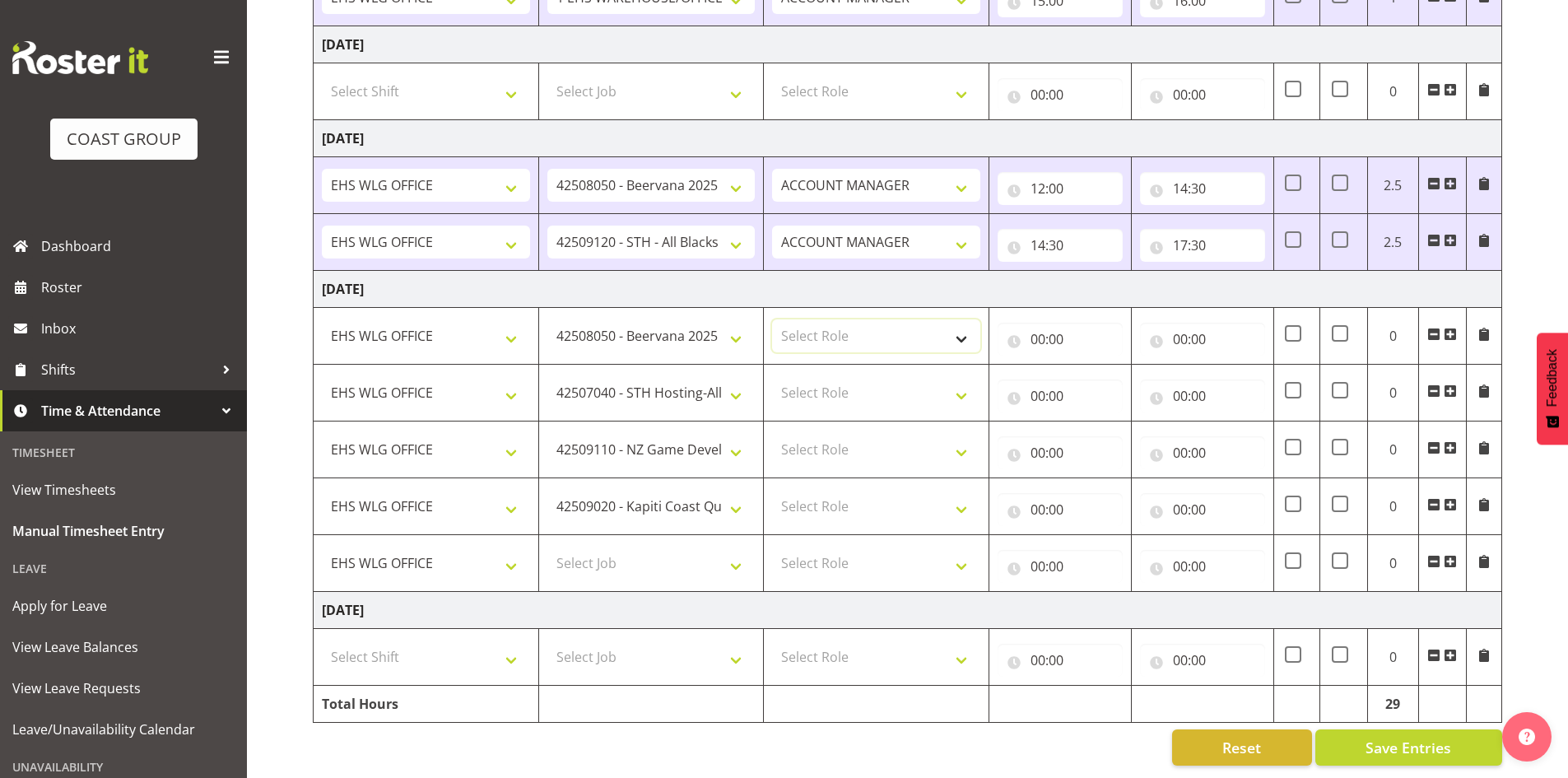
click at [964, 325] on select "Select Role EHS WLG OPS ACCOUNT MANAGER" at bounding box center [876, 336] width 209 height 33
select select "197"
click at [772, 319] on select "Select Role EHS WLG OPS ACCOUNT MANAGER" at bounding box center [876, 336] width 209 height 33
click at [973, 385] on select "Select Role EHS WLG OPS ACCOUNT MANAGER" at bounding box center [876, 393] width 209 height 33
select select "197"
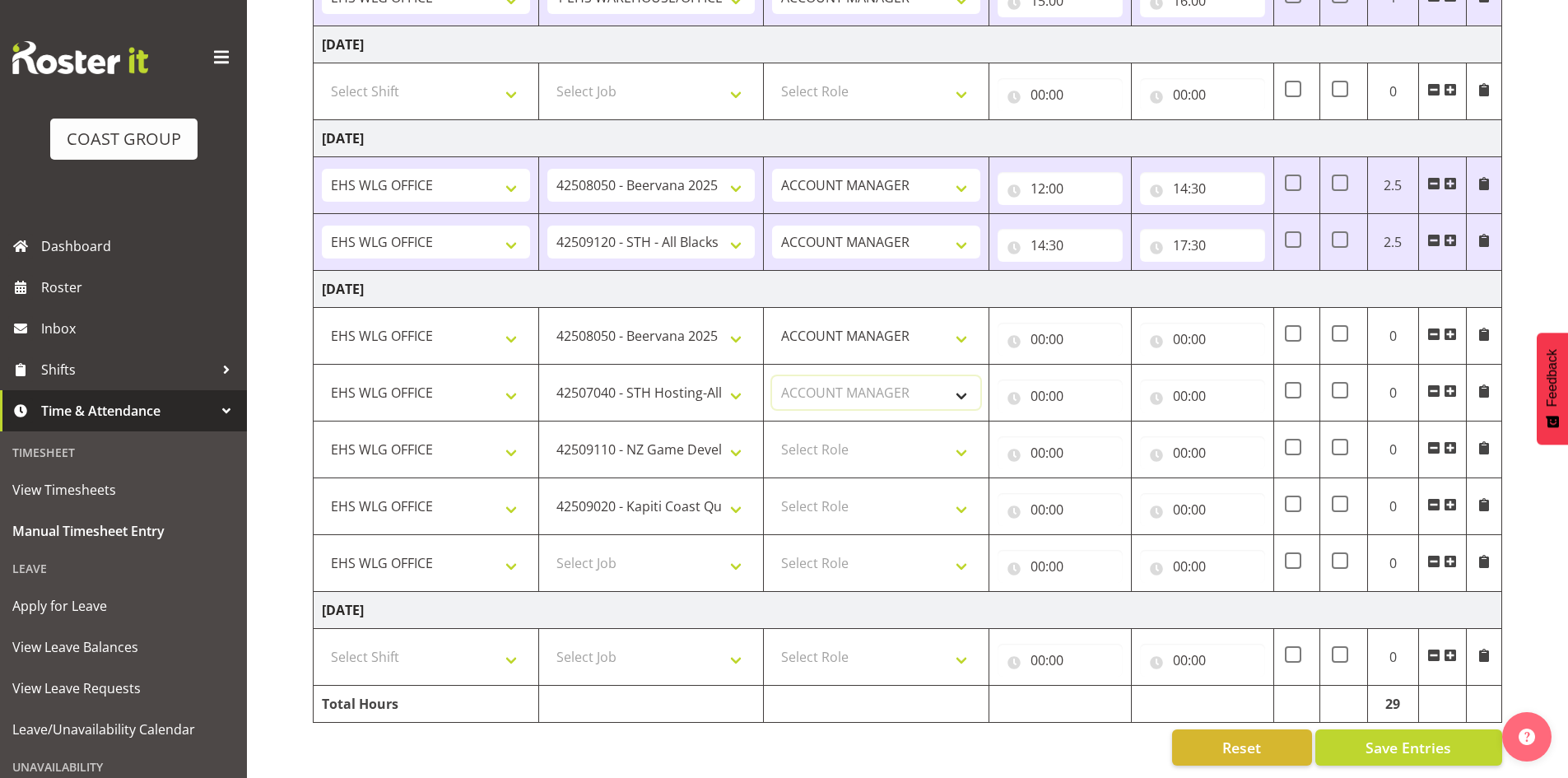
click at [772, 377] on select "Select Role EHS WLG OPS ACCOUNT MANAGER" at bounding box center [876, 393] width 209 height 33
drag, startPoint x: 963, startPoint y: 437, endPoint x: 960, endPoint y: 451, distance: 14.3
click at [964, 439] on select "Select Role EHS WLG OPS ACCOUNT MANAGER" at bounding box center [876, 450] width 209 height 33
select select "197"
click at [772, 433] on select "Select Role EHS WLG OPS ACCOUNT MANAGER" at bounding box center [876, 450] width 209 height 33
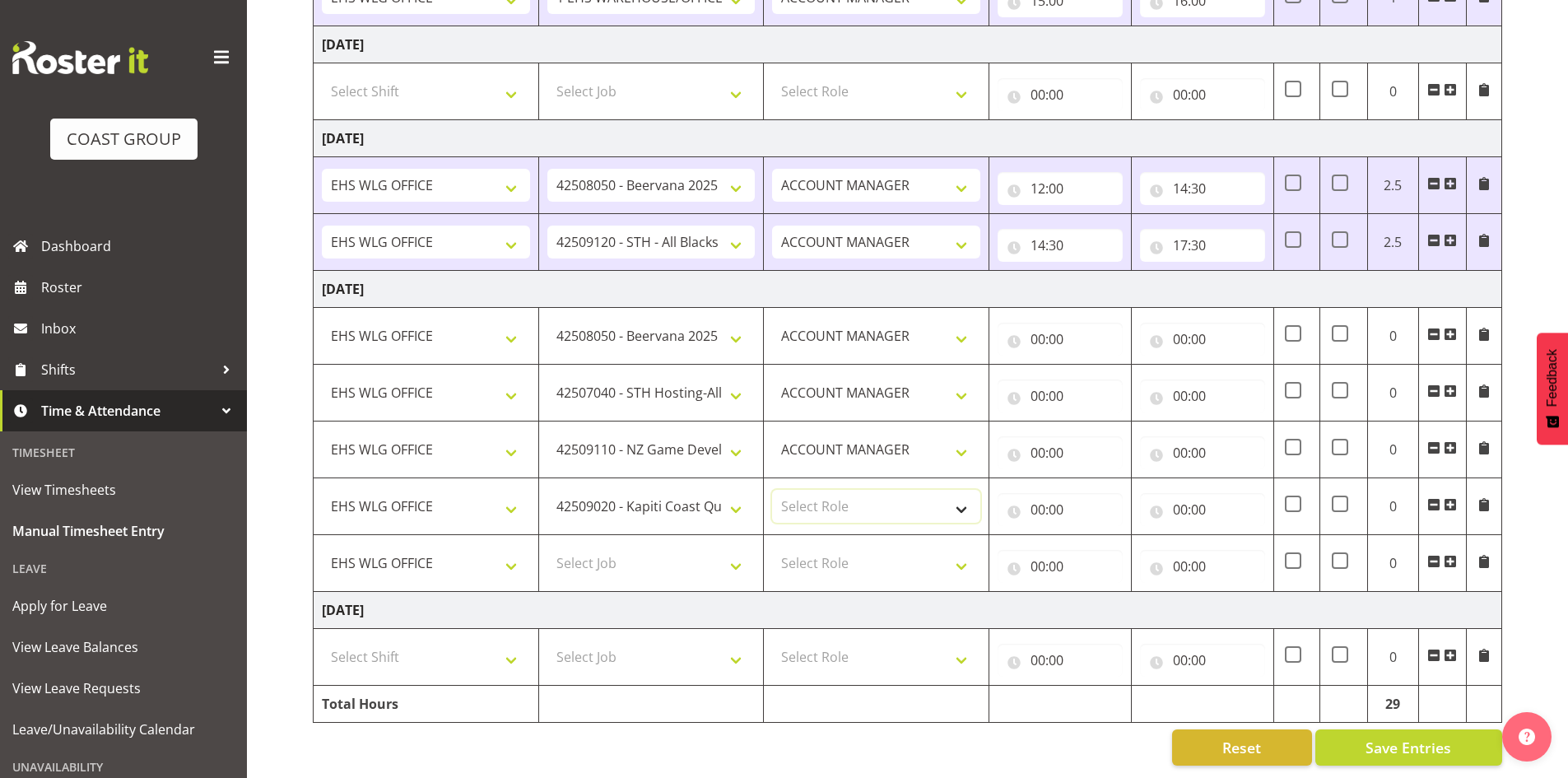
click at [967, 490] on select "Select Role EHS WLG OPS ACCOUNT MANAGER" at bounding box center [876, 506] width 209 height 33
select select "197"
click at [772, 490] on select "Select Role EHS WLG OPS ACCOUNT MANAGER" at bounding box center [876, 506] width 209 height 33
click at [740, 552] on select "Select Job 1 Carlton Events 1 [PERSON_NAME][GEOGRAPHIC_DATA] 1 [PERSON_NAME][GE…" at bounding box center [651, 564] width 209 height 33
select select "8678"
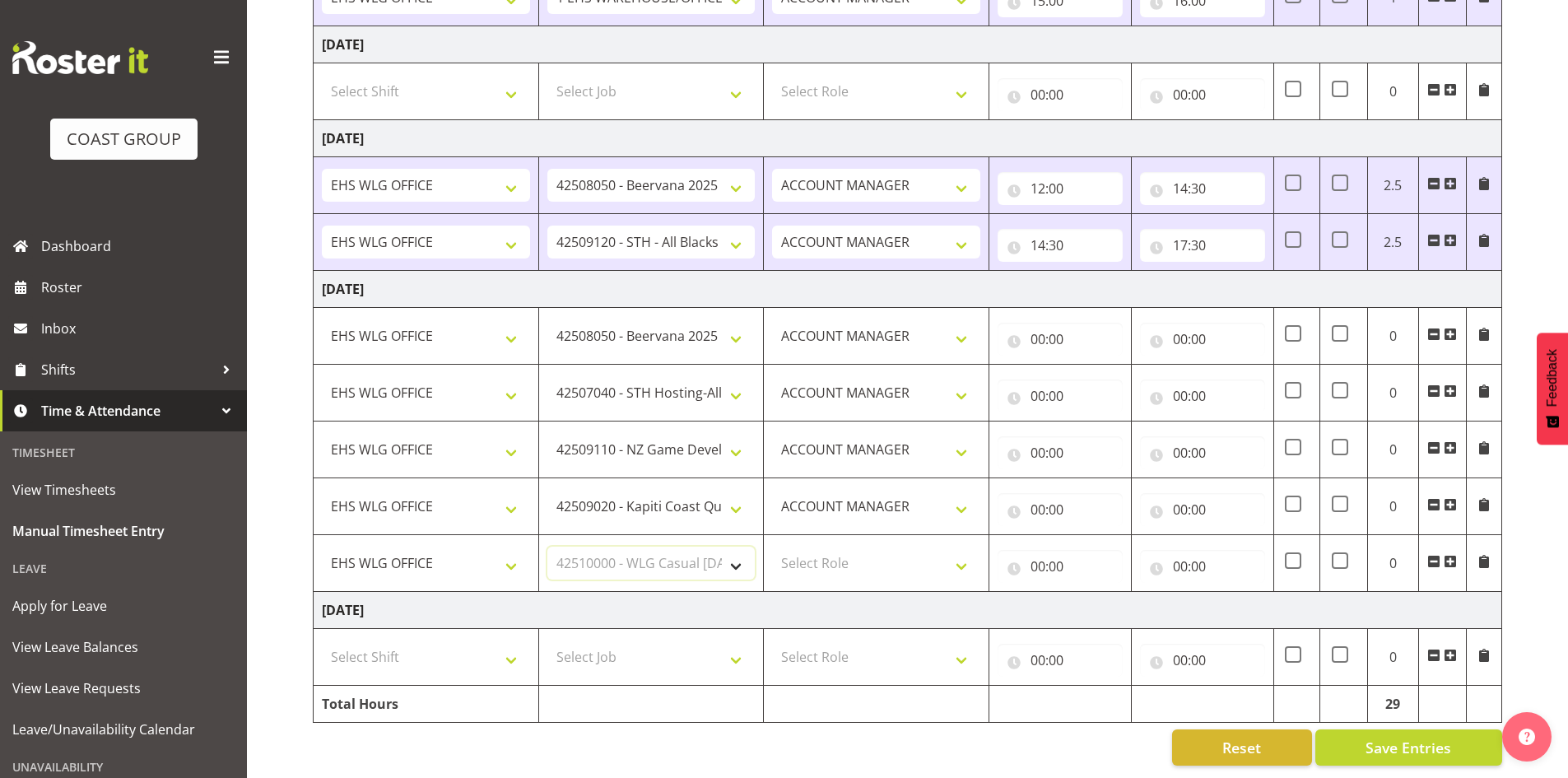
click at [548, 547] on select "Select Job 1 Carlton Events 1 [PERSON_NAME][GEOGRAPHIC_DATA] 1 [PERSON_NAME][GE…" at bounding box center [651, 564] width 209 height 33
click at [954, 553] on select "Select Role EHS WLG OPS ACCOUNT MANAGER" at bounding box center [876, 564] width 209 height 33
select select "197"
click at [772, 547] on select "Select Role EHS WLG OPS ACCOUNT MANAGER" at bounding box center [876, 564] width 209 height 33
click at [1041, 323] on input "00:00" at bounding box center [1060, 339] width 125 height 33
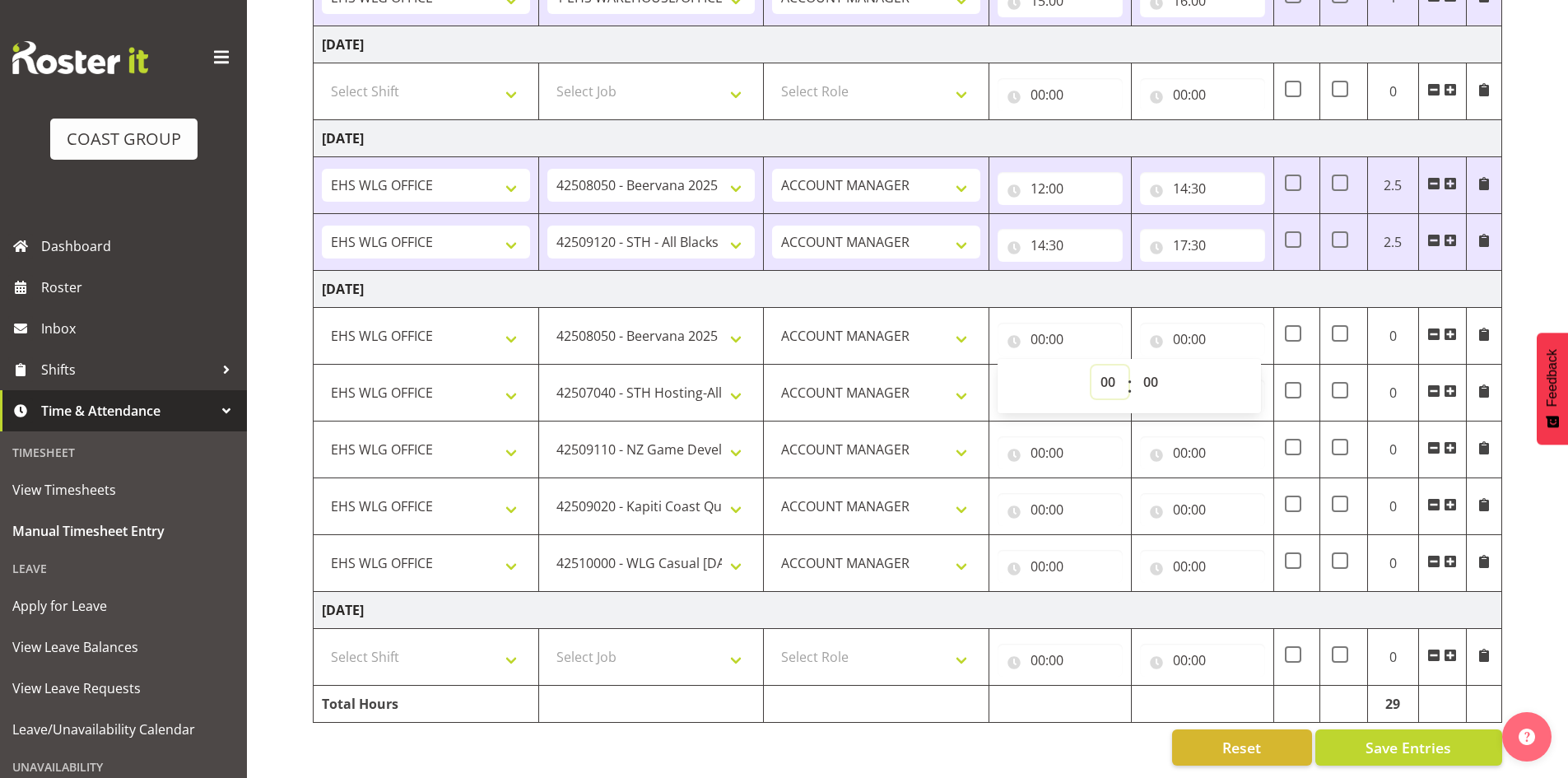
click at [1103, 366] on select "00 01 02 03 04 05 06 07 08 09 10 11 12 13 14 15 16 17 18 19 20 21 22 23" at bounding box center [1110, 382] width 37 height 33
select select "7"
click at [1092, 366] on select "00 01 02 03 04 05 06 07 08 09 10 11 12 13 14 15 16 17 18 19 20 21 22 23" at bounding box center [1110, 382] width 37 height 33
type input "07:00"
click at [1153, 368] on select "00 01 02 03 04 05 06 07 08 09 10 11 12 13 14 15 16 17 18 19 20 21 22 23 24 25 2…" at bounding box center [1153, 382] width 37 height 33
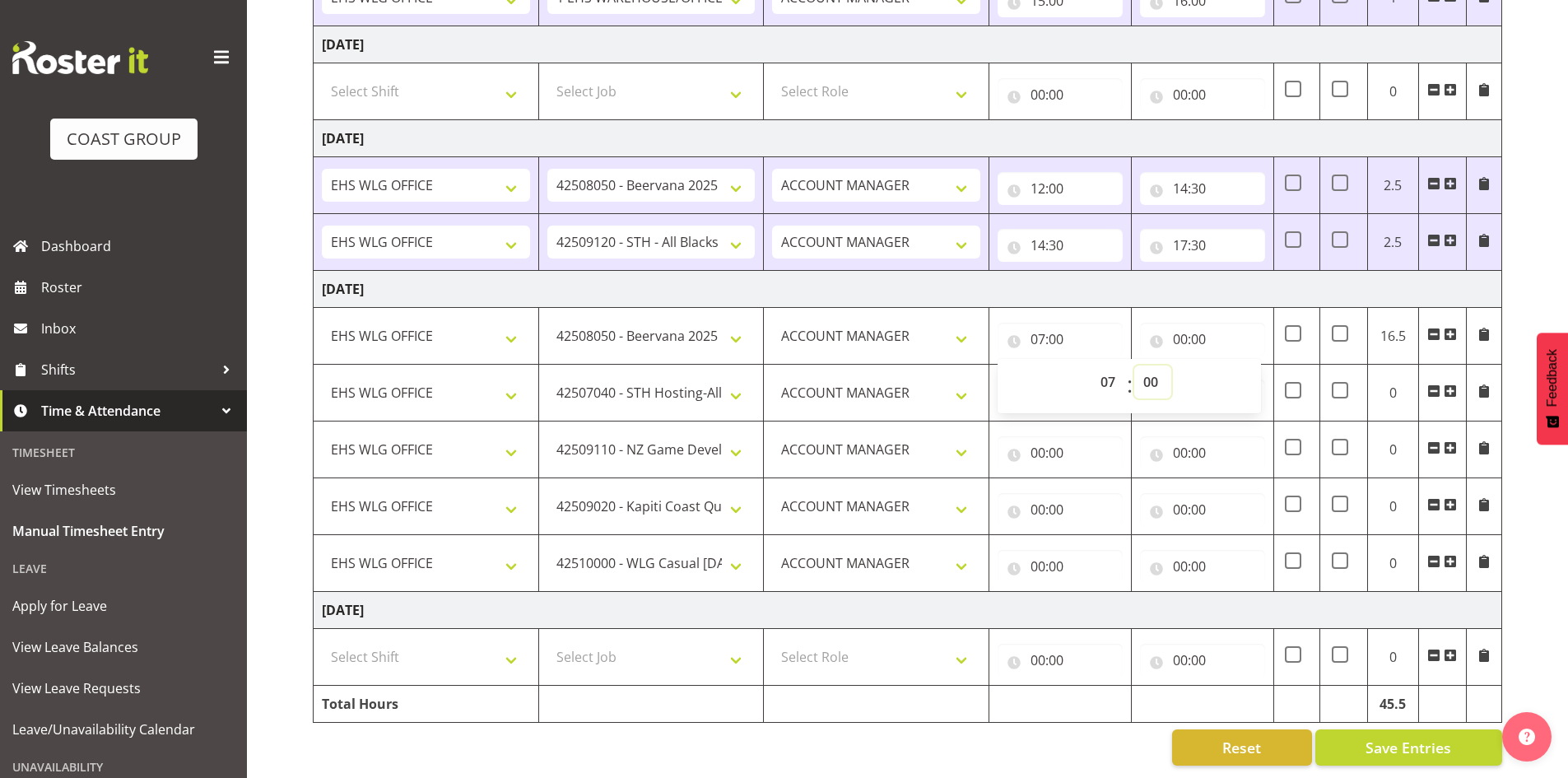
select select "30"
click at [1134, 366] on select "00 01 02 03 04 05 06 07 08 09 10 11 12 13 14 15 16 17 18 19 20 21 22 23 24 25 2…" at bounding box center [1153, 382] width 37 height 33
type input "07:30"
click at [1182, 323] on input "00:00" at bounding box center [1202, 339] width 125 height 33
click at [1249, 366] on select "00 01 02 03 04 05 06 07 08 09 10 11 12 13 14 15 16 17 18 19 20 21 22 23" at bounding box center [1252, 382] width 37 height 33
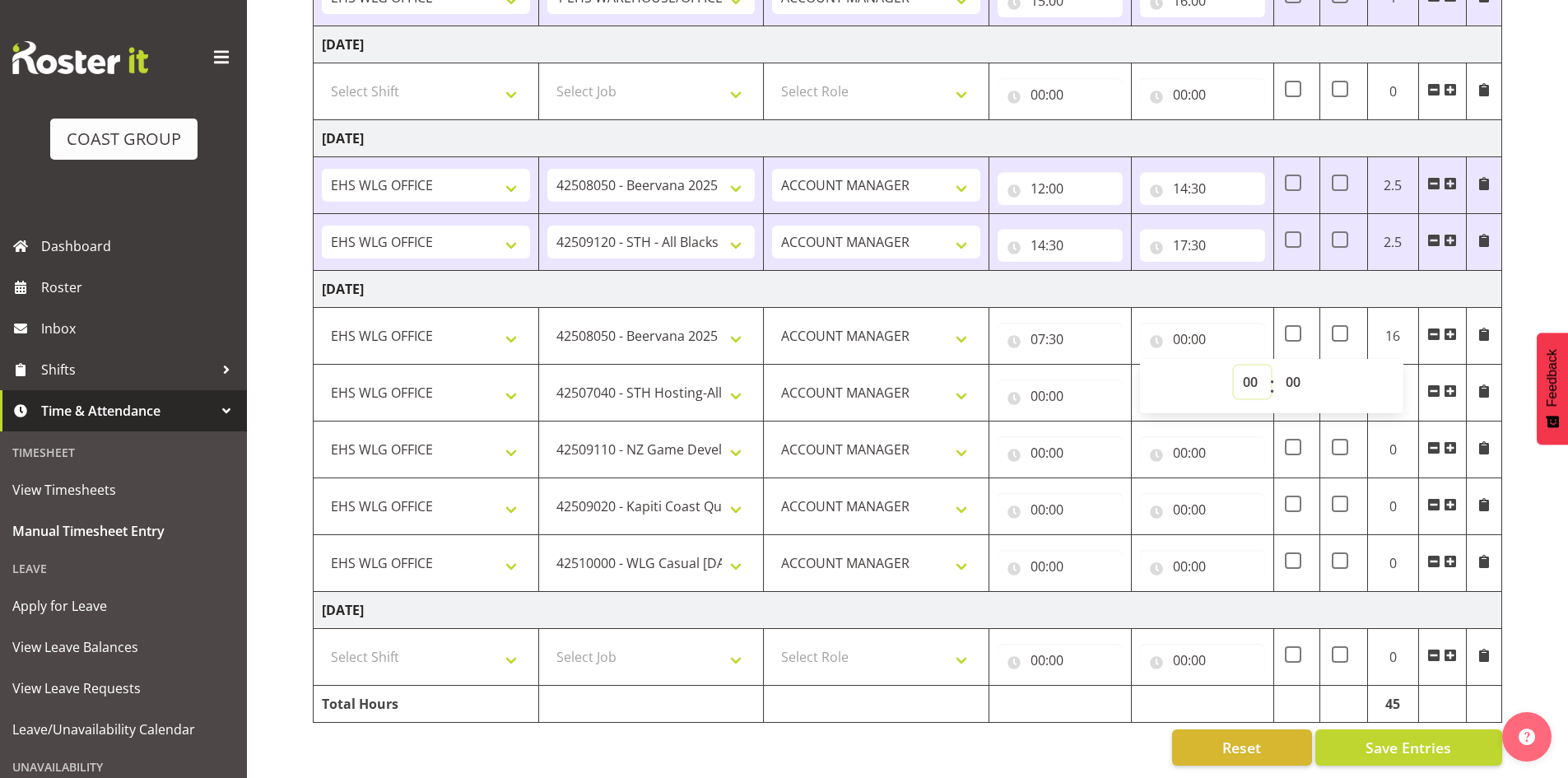
select select "9"
click at [1234, 366] on select "00 01 02 03 04 05 06 07 08 09 10 11 12 13 14 15 16 17 18 19 20 21 22 23" at bounding box center [1252, 382] width 37 height 33
type input "09:00"
click at [1038, 380] on input "00:00" at bounding box center [1060, 396] width 125 height 33
click at [1106, 422] on select "00 01 02 03 04 05 06 07 08 09 10 11 12 13 14 15 16 17 18 19 20 21 22 23" at bounding box center [1110, 439] width 37 height 33
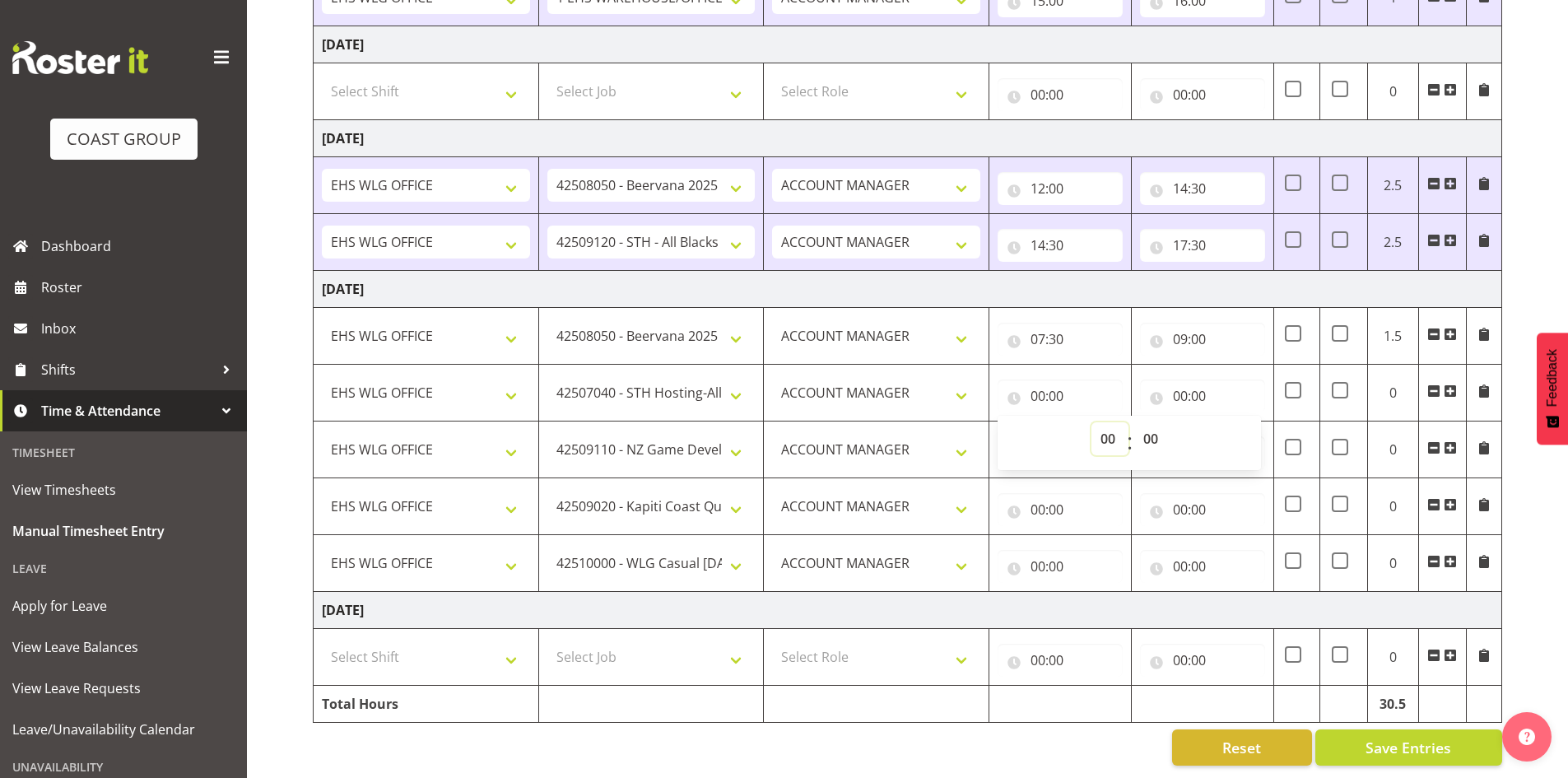
select select "9"
click at [1092, 422] on select "00 01 02 03 04 05 06 07 08 09 10 11 12 13 14 15 16 17 18 19 20 21 22 23" at bounding box center [1110, 439] width 37 height 33
type input "09:00"
click at [1183, 380] on input "00:00" at bounding box center [1202, 396] width 125 height 33
click at [1246, 423] on select "00 01 02 03 04 05 06 07 08 09 10 11 12 13 14 15 16 17 18 19 20 21 22 23" at bounding box center [1252, 439] width 37 height 33
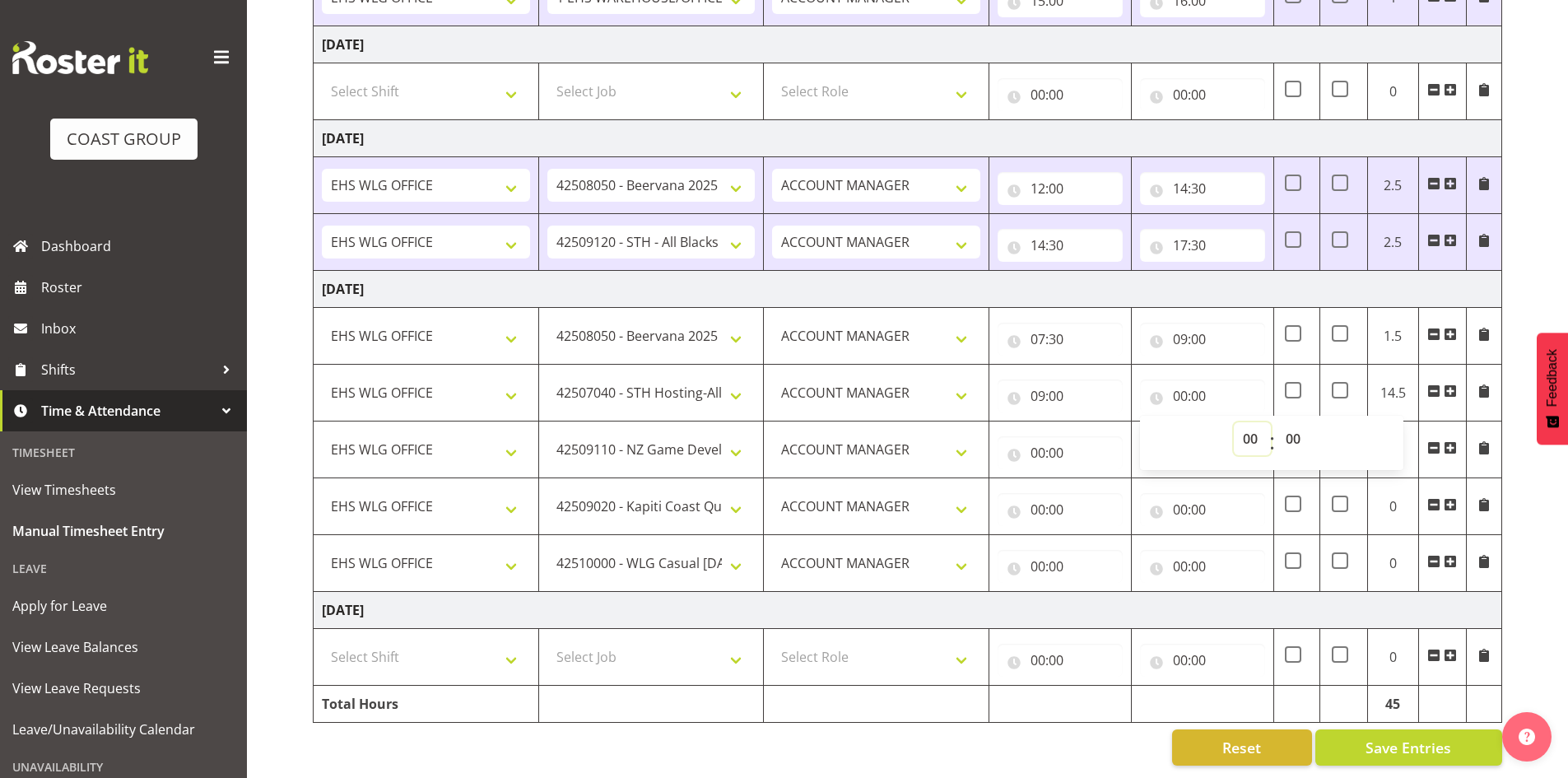
select select "11"
click at [1234, 422] on select "00 01 02 03 04 05 06 07 08 09 10 11 12 13 14 15 16 17 18 19 20 21 22 23" at bounding box center [1252, 439] width 37 height 33
type input "11:00"
click at [1034, 440] on input "00:00" at bounding box center [1060, 453] width 125 height 33
drag, startPoint x: 1108, startPoint y: 483, endPoint x: 1113, endPoint y: 468, distance: 15.8
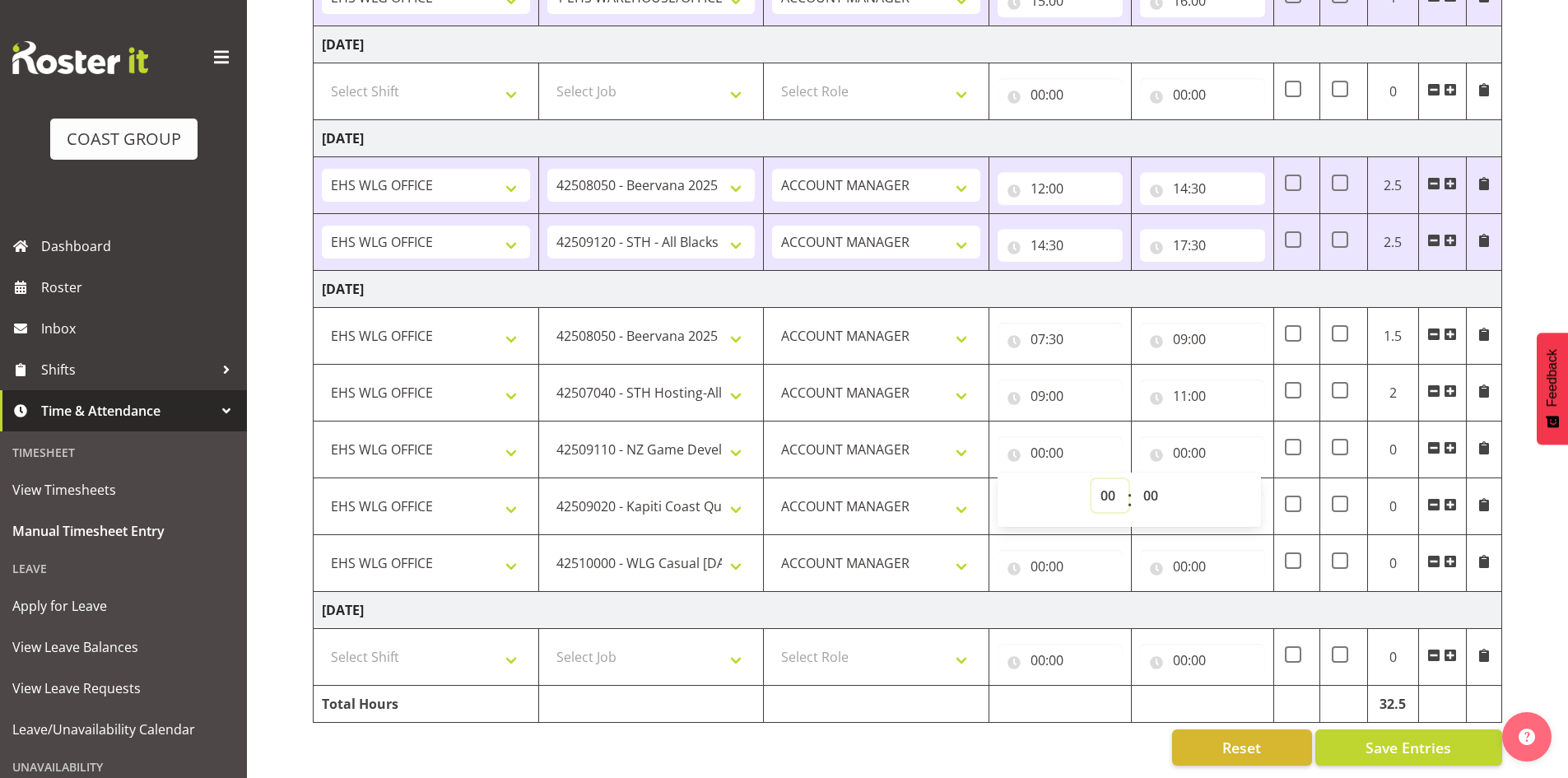
click at [1109, 480] on select "00 01 02 03 04 05 06 07 08 09 10 11 12 13 14 15 16 17 18 19 20 21 22 23" at bounding box center [1110, 496] width 37 height 33
select select "11"
click at [1092, 480] on select "00 01 02 03 04 05 06 07 08 09 10 11 12 13 14 15 16 17 18 19 20 21 22 23" at bounding box center [1110, 496] width 37 height 33
type input "11:00"
drag, startPoint x: 1178, startPoint y: 435, endPoint x: 1209, endPoint y: 456, distance: 37.4
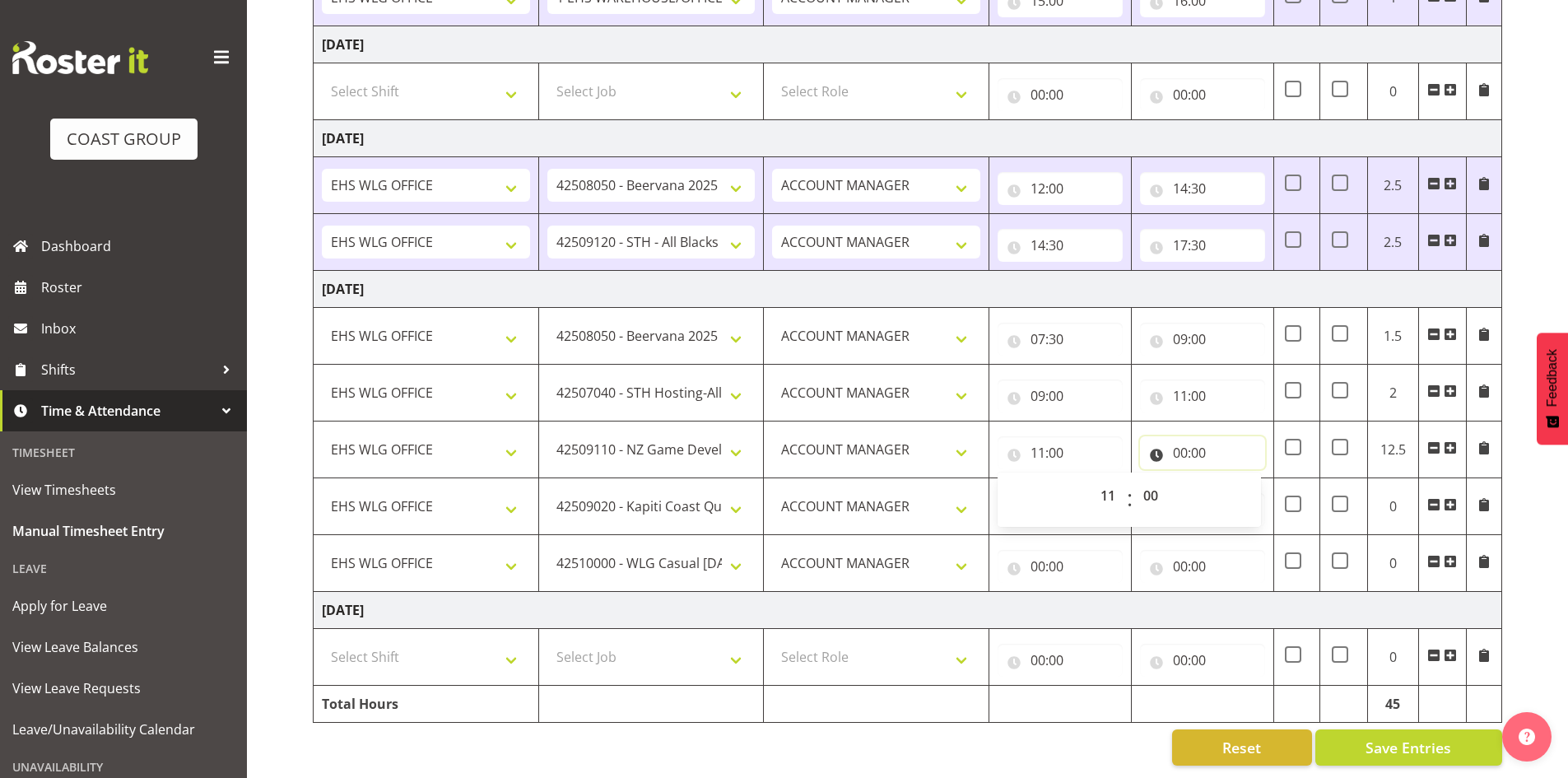
click at [1178, 436] on input "00:00" at bounding box center [1202, 453] width 125 height 33
drag, startPoint x: 1248, startPoint y: 478, endPoint x: 1251, endPoint y: 467, distance: 11.4
click at [1248, 480] on select "00 01 02 03 04 05 06 07 08 09 10 11 12 13 14 15 16 17 18 19 20 21 22 23" at bounding box center [1252, 496] width 37 height 33
select select "12"
click at [1234, 480] on select "00 01 02 03 04 05 06 07 08 09 10 11 12 13 14 15 16 17 18 19 20 21 22 23" at bounding box center [1252, 496] width 37 height 33
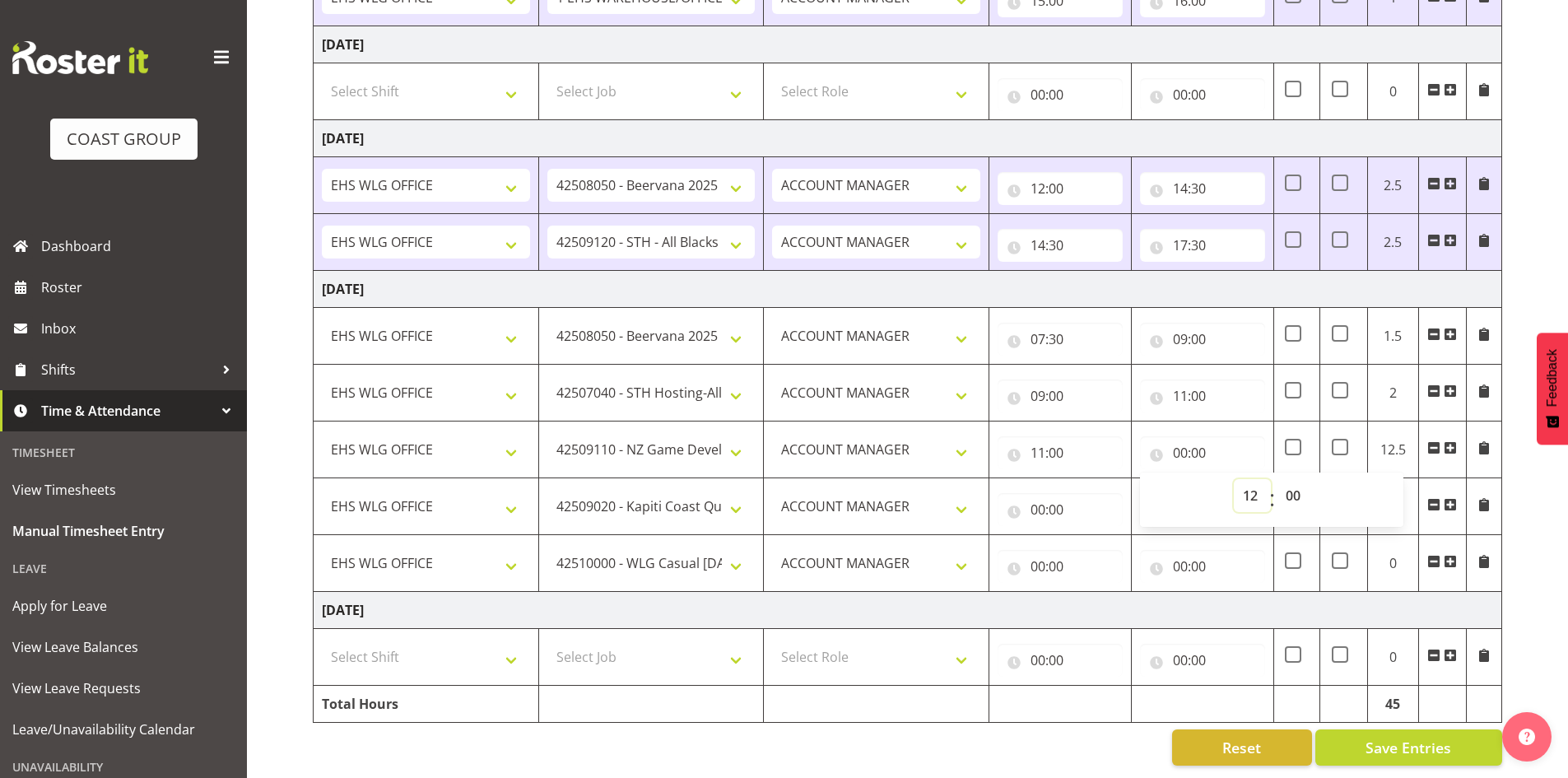
type input "12:00"
drag, startPoint x: 1042, startPoint y: 489, endPoint x: 1079, endPoint y: 523, distance: 50.2
click at [1041, 493] on input "00:00" at bounding box center [1060, 510] width 125 height 33
click at [1120, 539] on select "00 01 02 03 04 05 06 07 08 09 10 11 12 13 14 15 16 17 18 19 20 21 22 23" at bounding box center [1110, 553] width 37 height 33
select select "12"
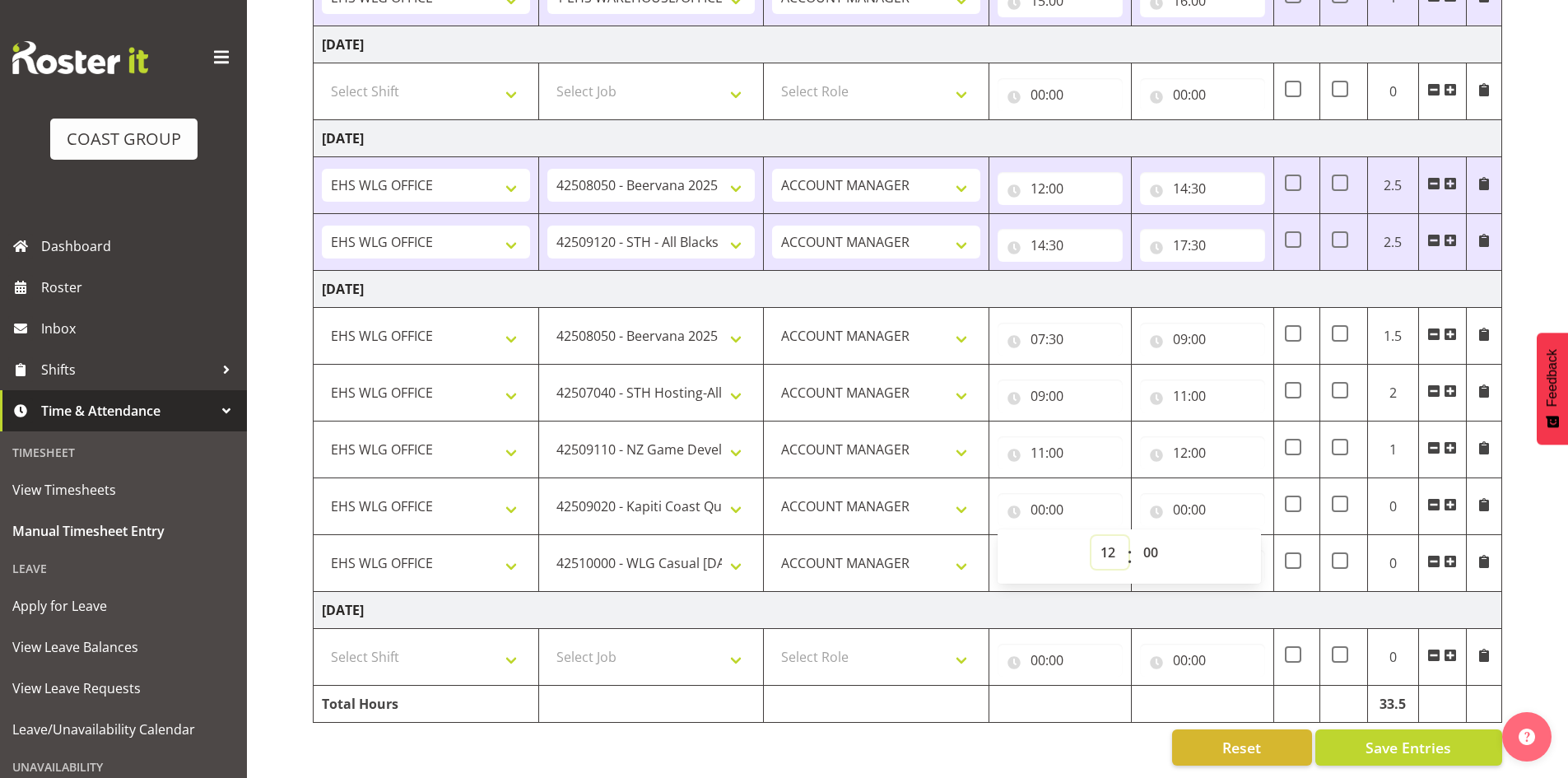
click at [1092, 536] on select "00 01 02 03 04 05 06 07 08 09 10 11 12 13 14 15 16 17 18 19 20 21 22 23" at bounding box center [1110, 553] width 37 height 33
type input "12:00"
click at [1189, 494] on input "00:00" at bounding box center [1202, 510] width 125 height 33
click at [1250, 536] on select "00 01 02 03 04 05 06 07 08 09 10 11 12 13 14 15 16 17 18 19 20 21 22 23" at bounding box center [1252, 553] width 37 height 33
select select "13"
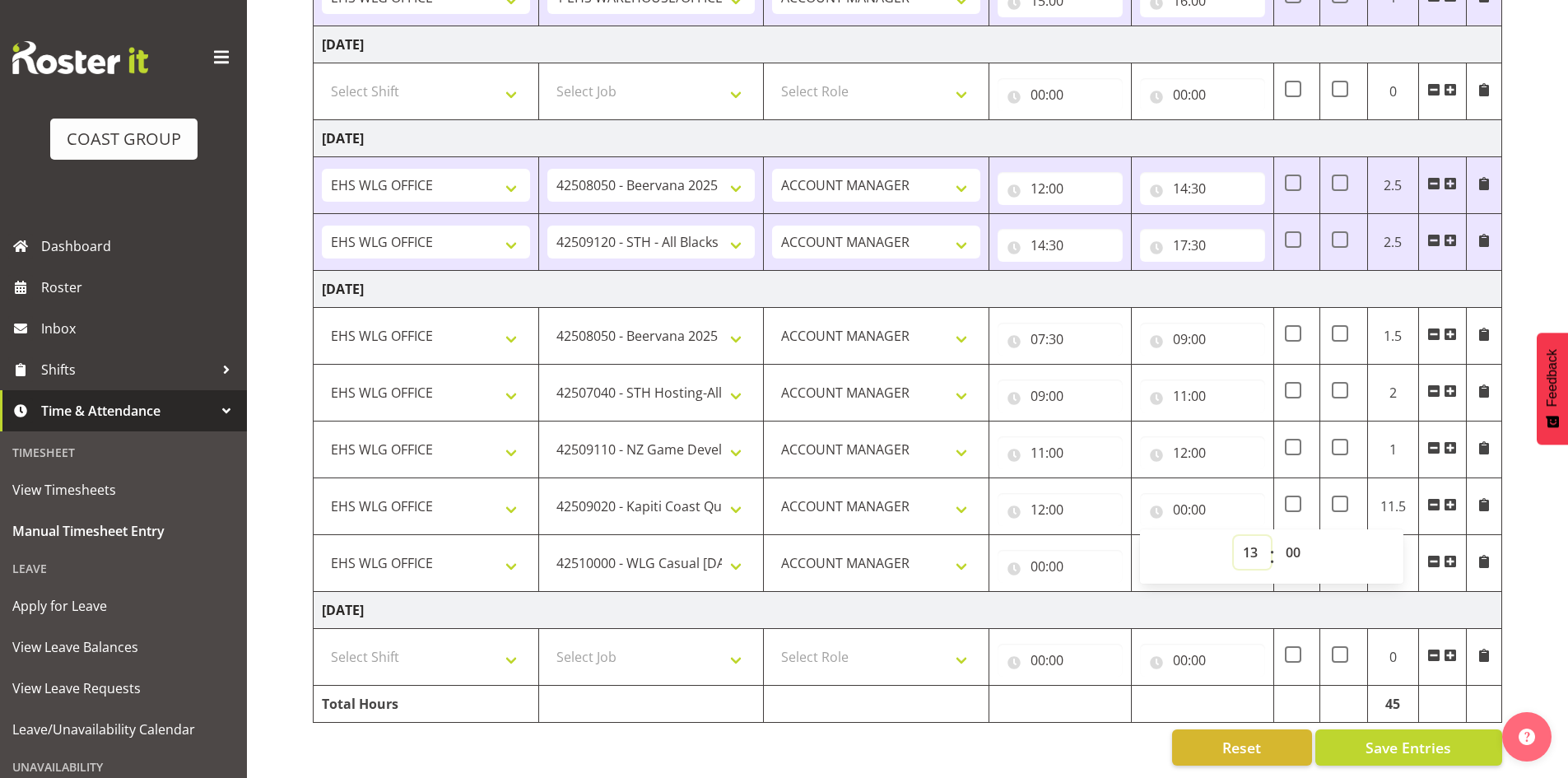
click at [1234, 536] on select "00 01 02 03 04 05 06 07 08 09 10 11 12 13 14 15 16 17 18 19 20 21 22 23" at bounding box center [1252, 553] width 37 height 33
type input "13:00"
click at [1037, 552] on input "00:00" at bounding box center [1060, 567] width 125 height 33
drag, startPoint x: 1105, startPoint y: 594, endPoint x: 1108, endPoint y: 584, distance: 10.4
click at [1106, 593] on select "00 01 02 03 04 05 06 07 08 09 10 11 12 13 14 15 16 17 18 19 20 21 22 23" at bounding box center [1110, 609] width 37 height 33
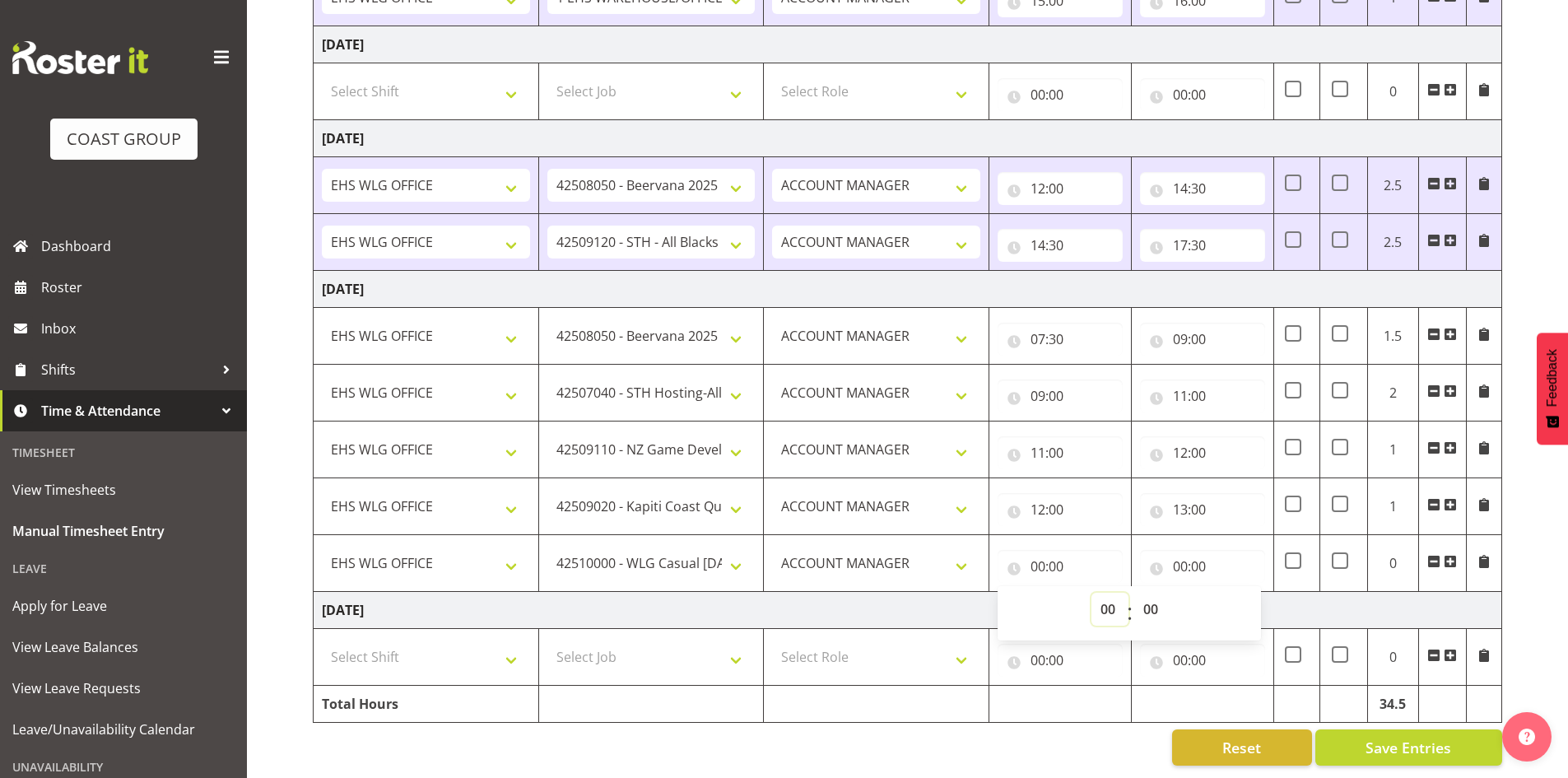
select select "13"
click at [1092, 593] on select "00 01 02 03 04 05 06 07 08 09 10 11 12 13 14 15 16 17 18 19 20 21 22 23" at bounding box center [1110, 609] width 37 height 33
type input "13:00"
click at [1174, 551] on input "00:00" at bounding box center [1202, 567] width 125 height 33
click at [1255, 598] on select "00 01 02 03 04 05 06 07 08 09 10 11 12 13 14 15 16 17 18 19 20 21 22 23" at bounding box center [1252, 609] width 37 height 33
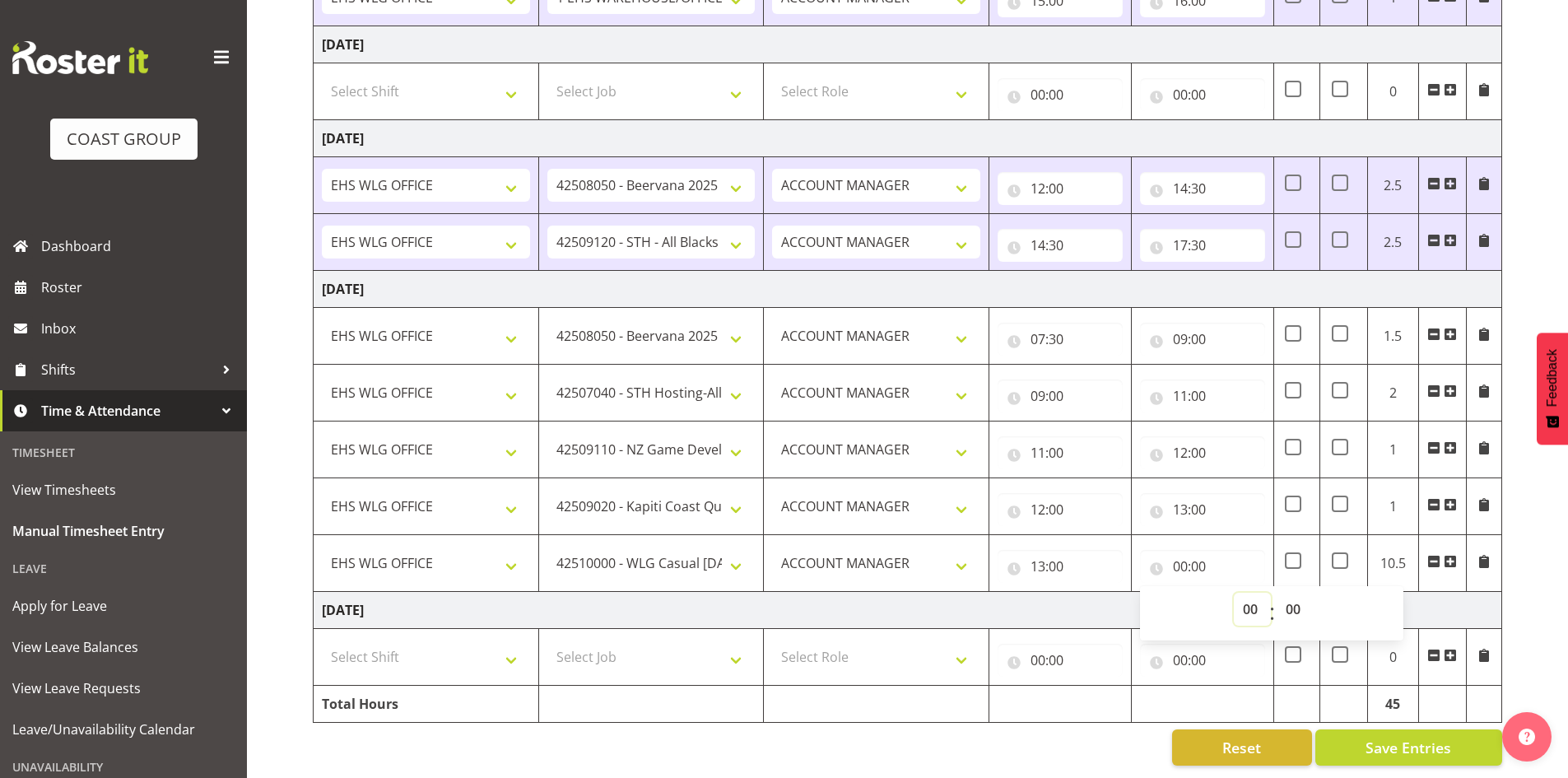
select select "14"
click at [1234, 593] on select "00 01 02 03 04 05 06 07 08 09 10 11 12 13 14 15 16 17 18 19 20 21 22 23" at bounding box center [1252, 609] width 37 height 33
type input "14:00"
click at [1452, 555] on span at bounding box center [1451, 562] width 13 height 13
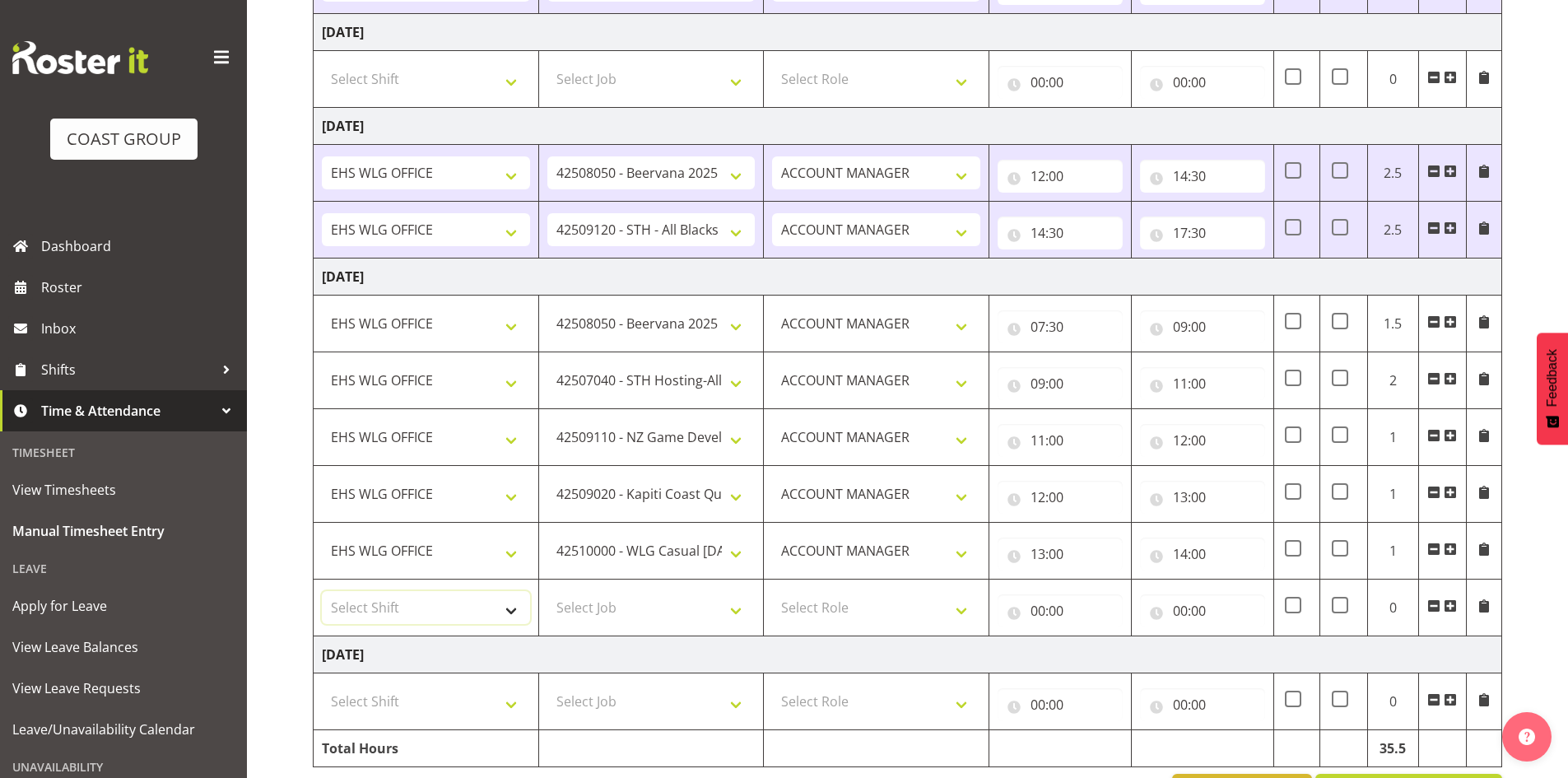
click at [509, 605] on select "Select Shift [DATE] Break Beervana @ Stadium [DATE] Break Building Nations @ Ta…" at bounding box center [425, 608] width 209 height 33
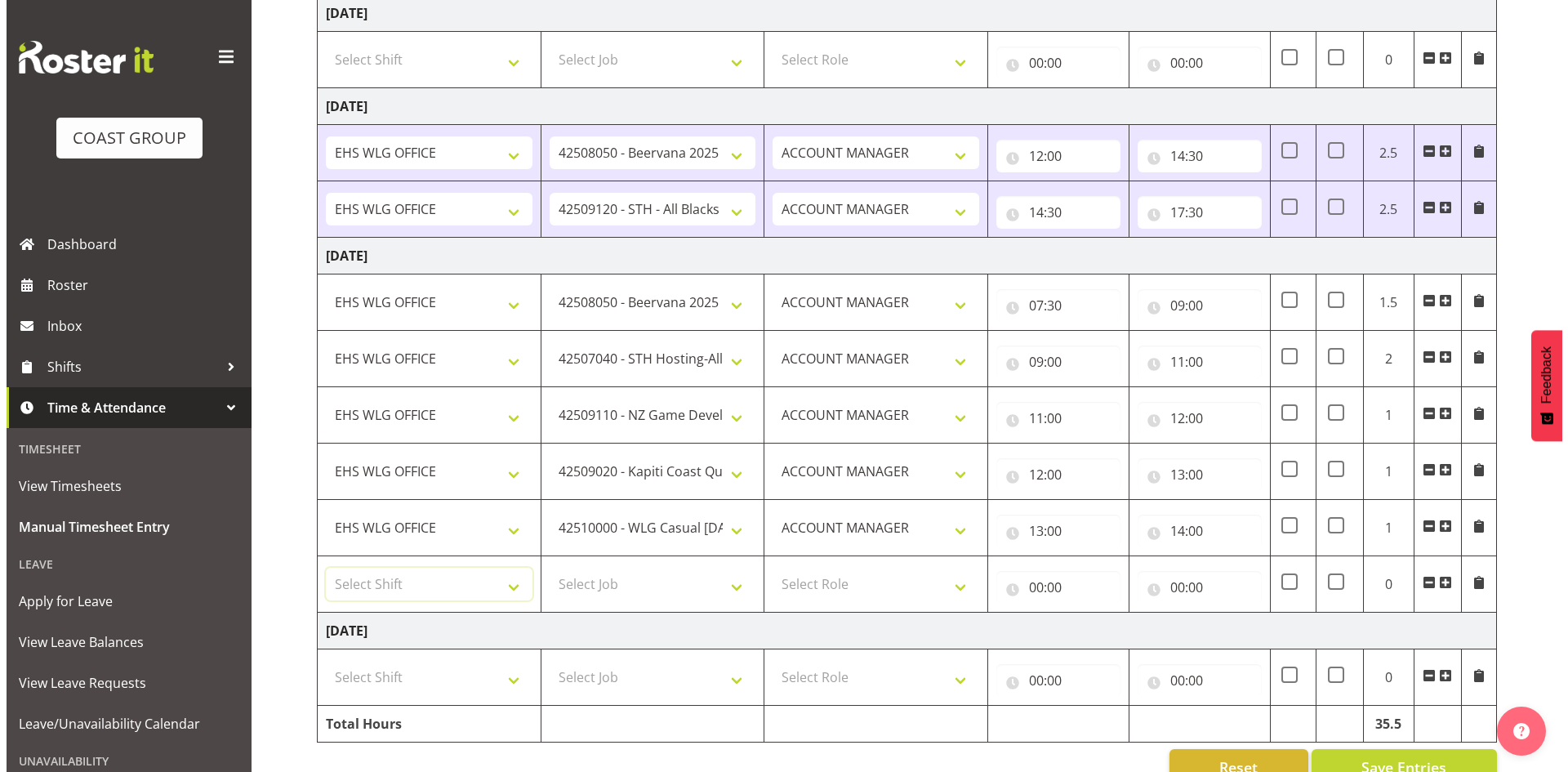
scroll to position [1369, 0]
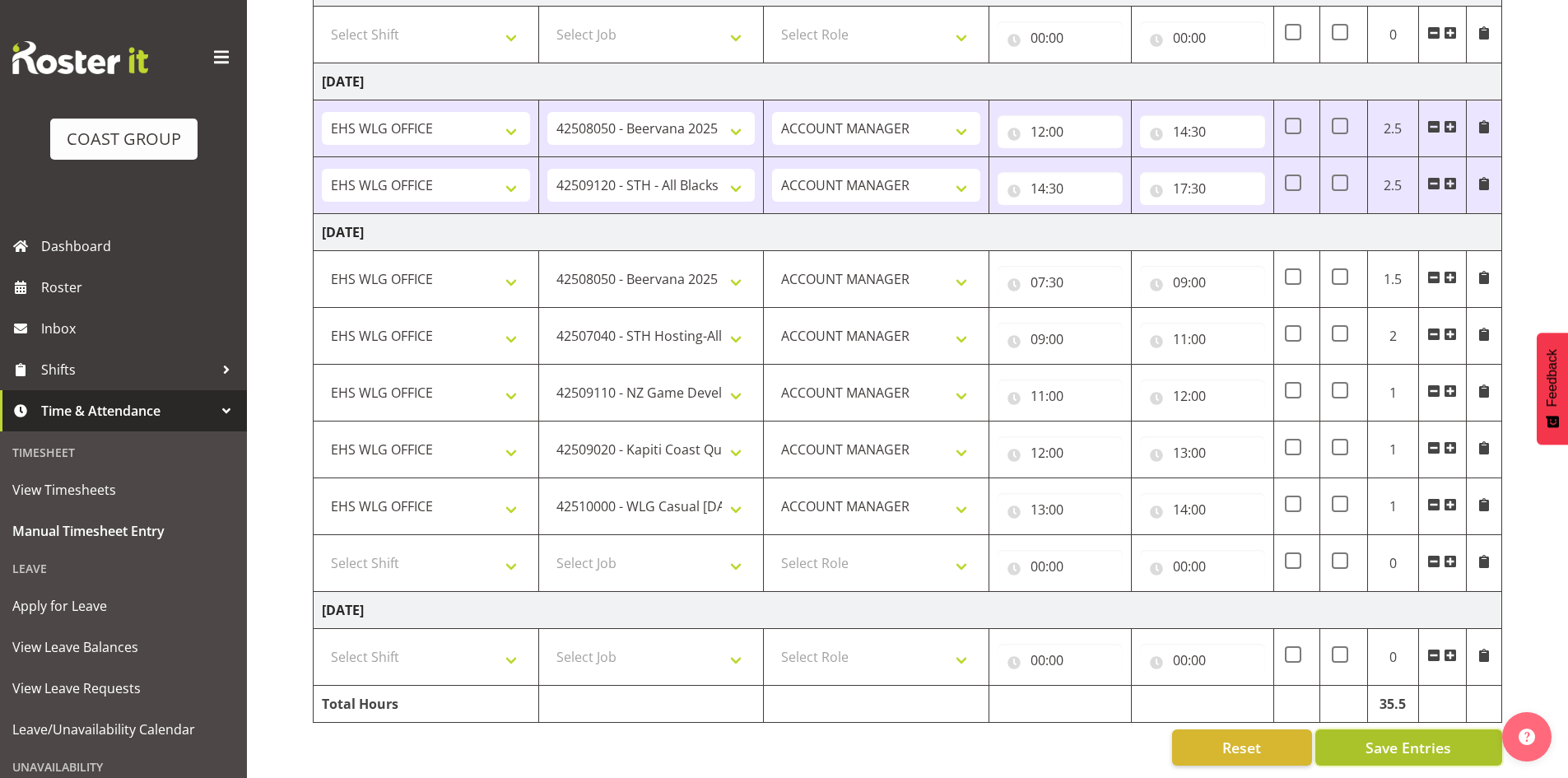
click at [1420, 737] on span "Save Entries" at bounding box center [1408, 748] width 86 height 22
click at [1419, 737] on span "Save Entries" at bounding box center [1408, 748] width 86 height 22
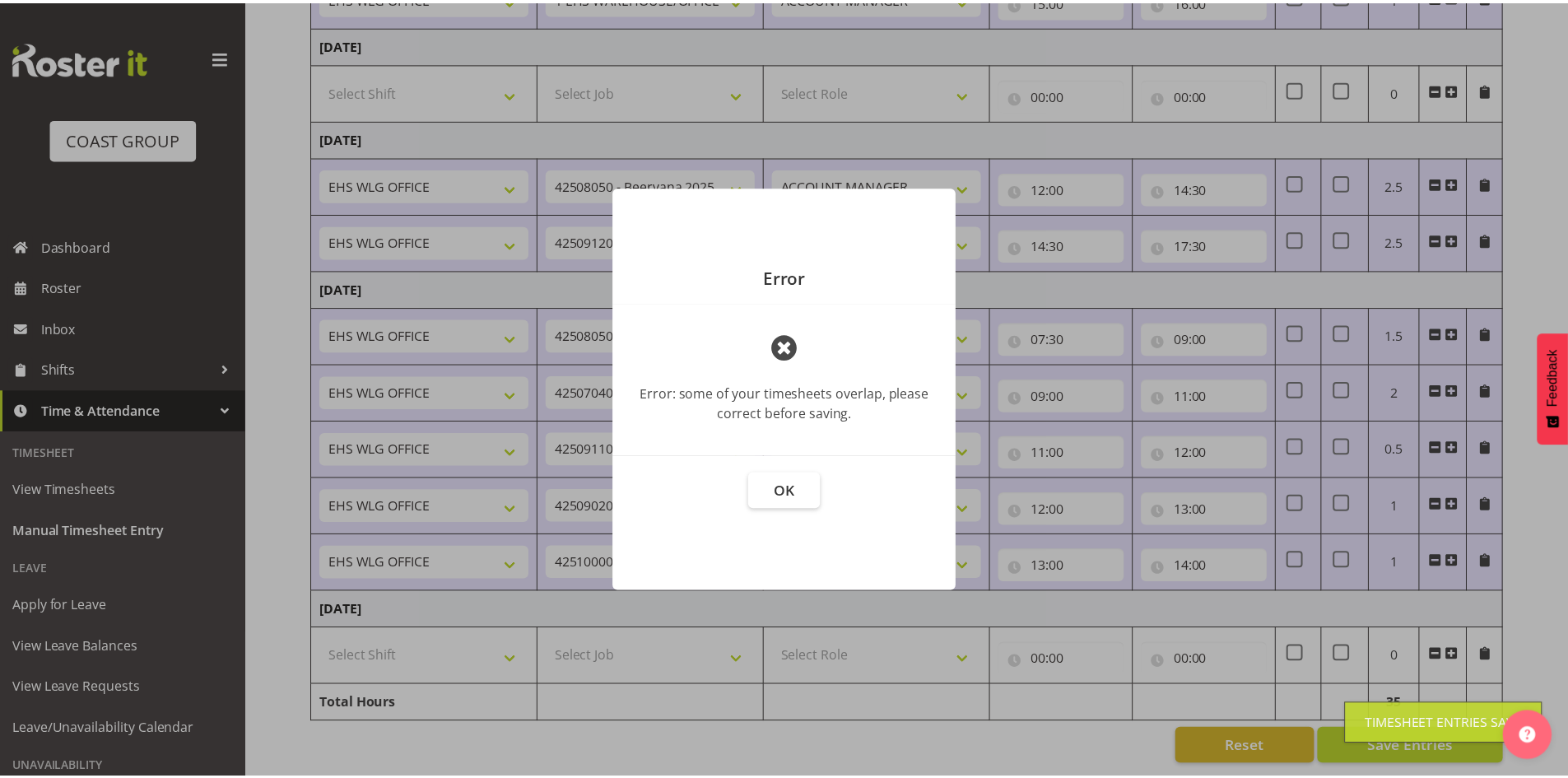
scroll to position [1323, 0]
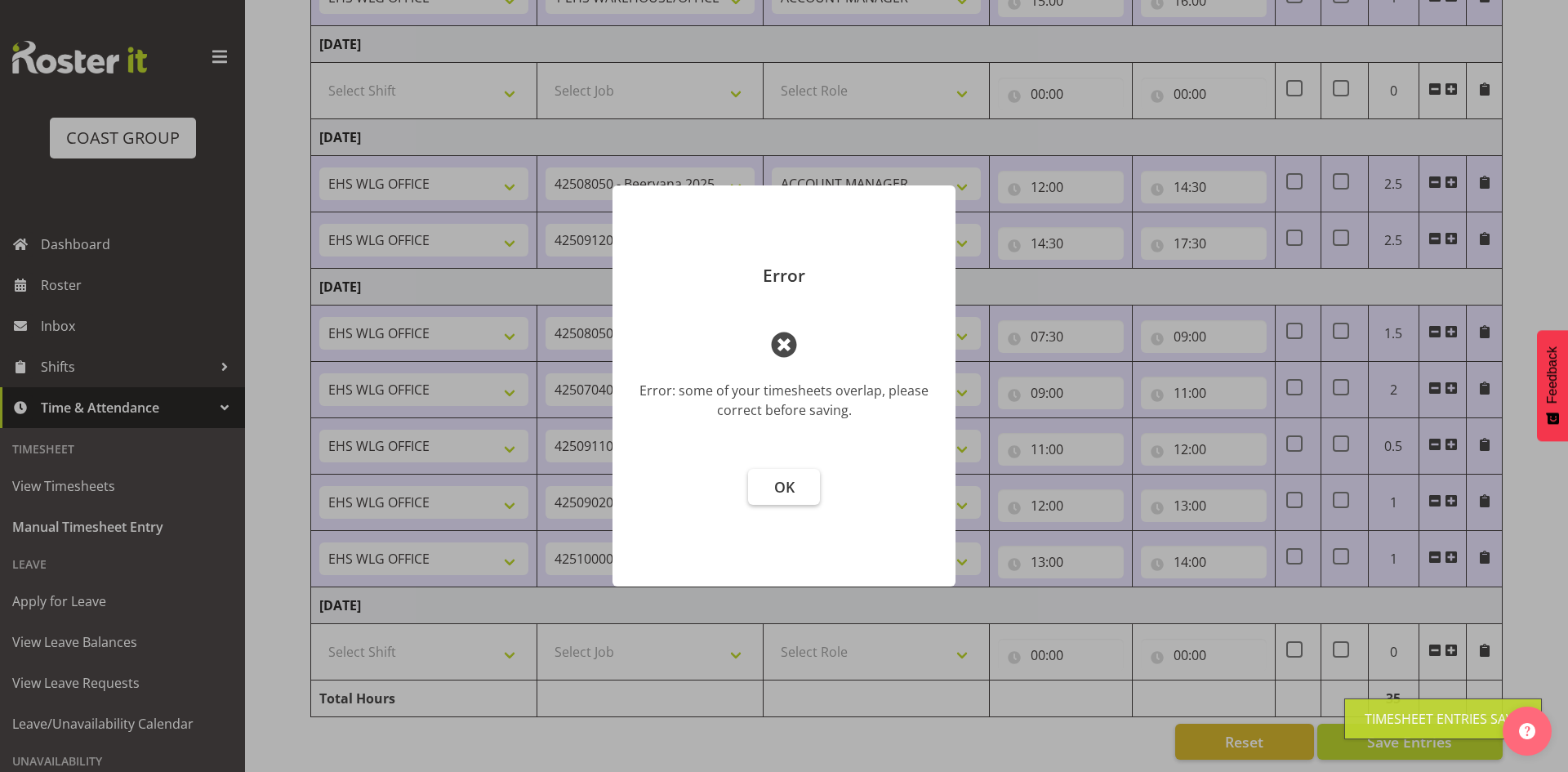
click at [786, 484] on span "OK" at bounding box center [784, 487] width 21 height 20
